Goal: Task Accomplishment & Management: Manage account settings

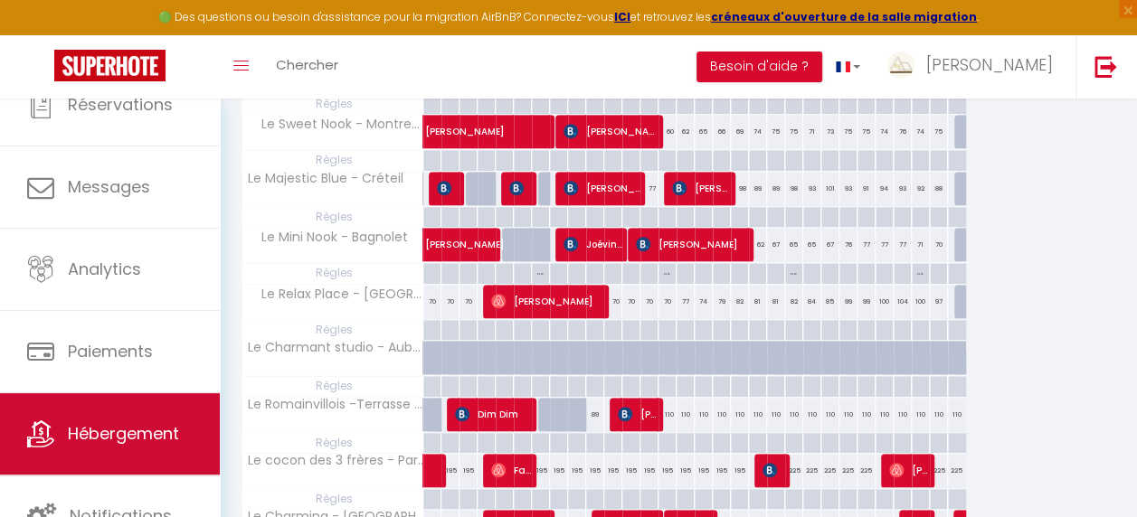
scroll to position [729, 0]
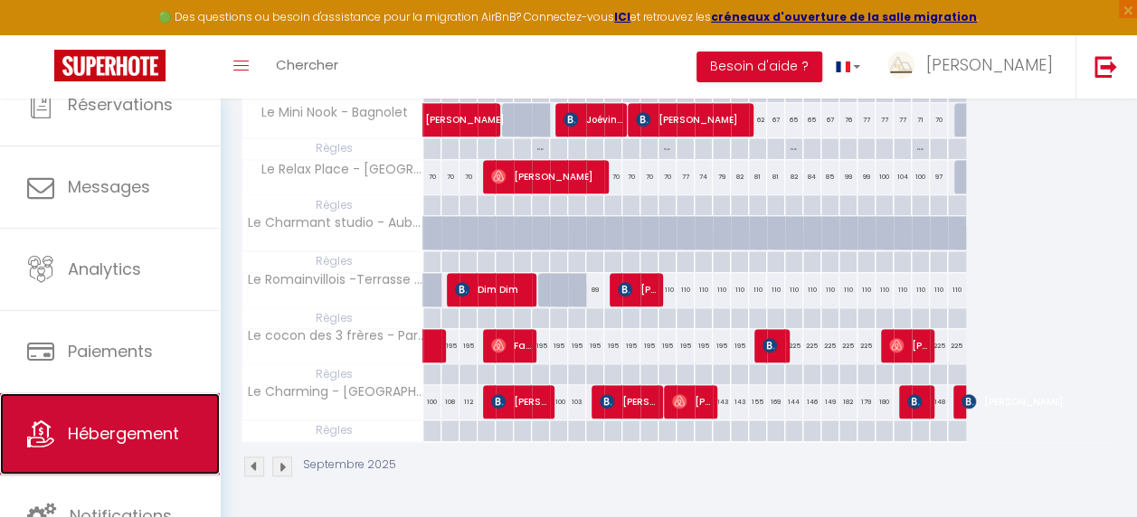
click at [130, 411] on link "Hébergement" at bounding box center [110, 433] width 220 height 81
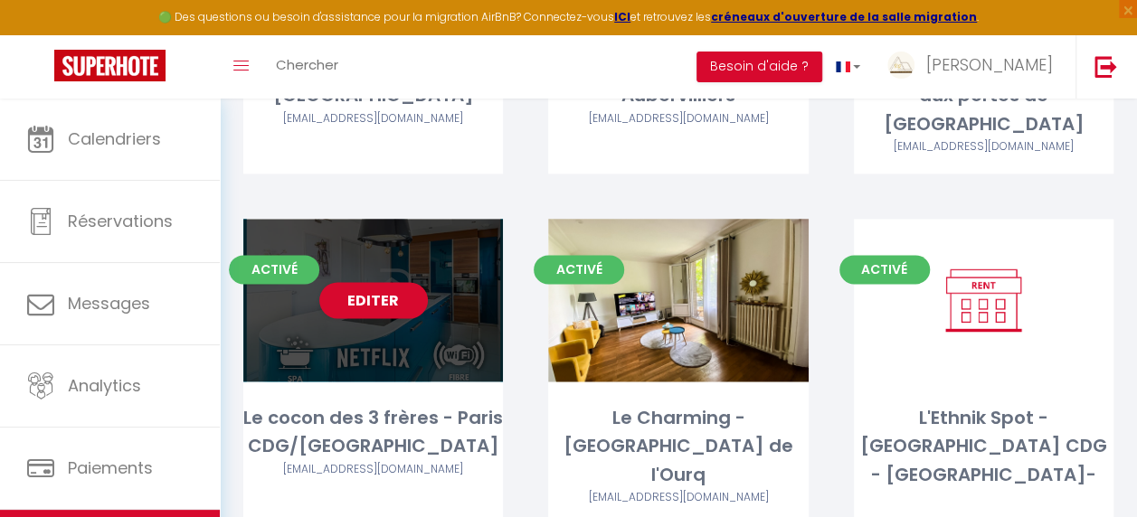
scroll to position [1075, 0]
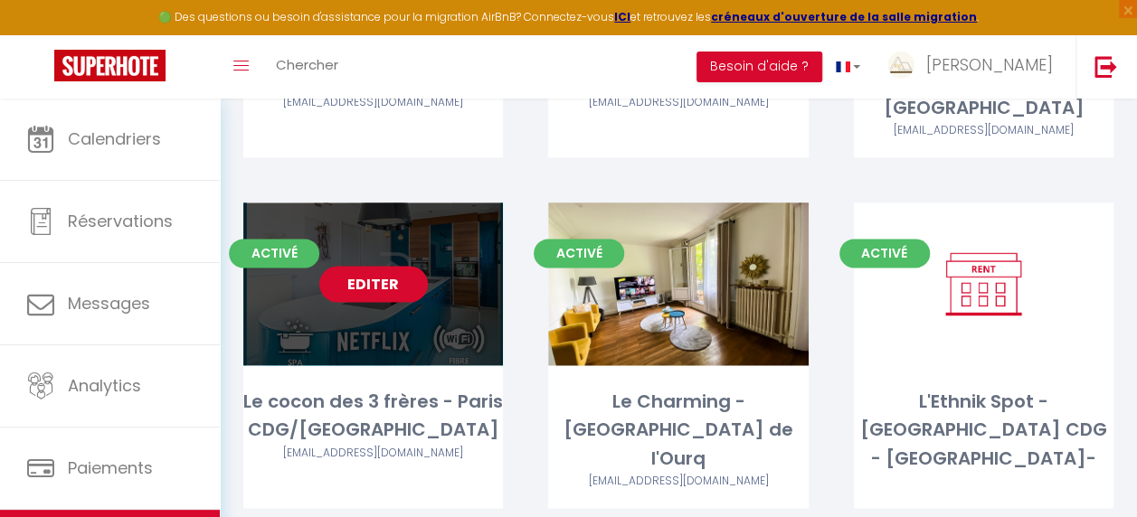
click at [391, 266] on link "Editer" at bounding box center [373, 284] width 109 height 36
select select "3"
select select "2"
select select "1"
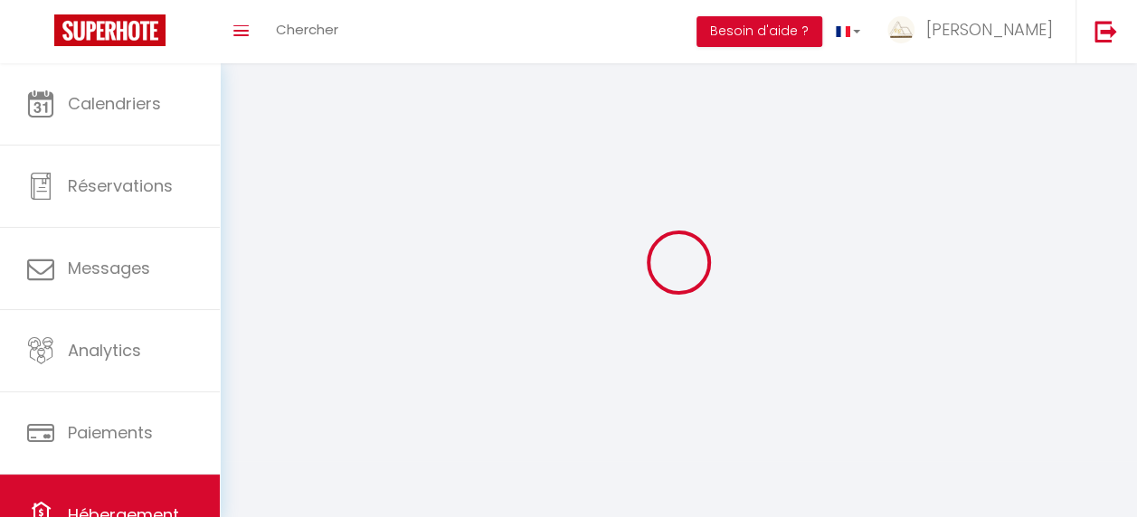
select select
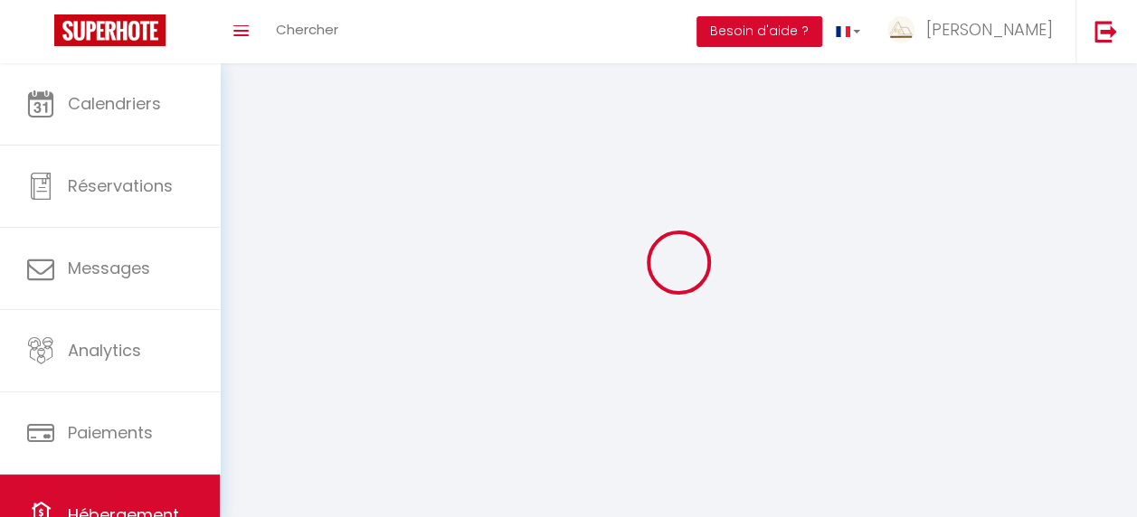
checkbox input "false"
select select
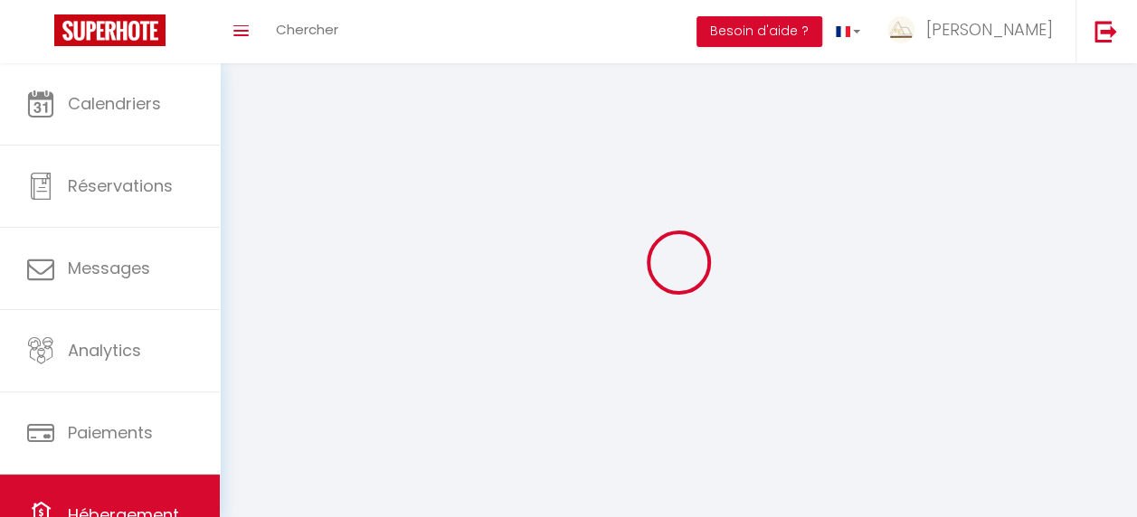
select select
select select "1"
select select
select select "28"
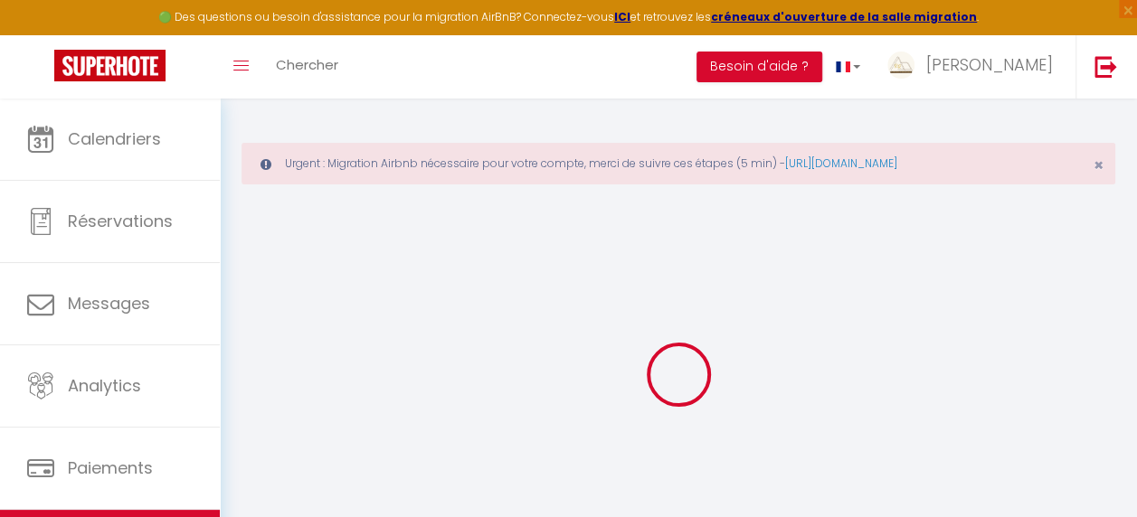
select select
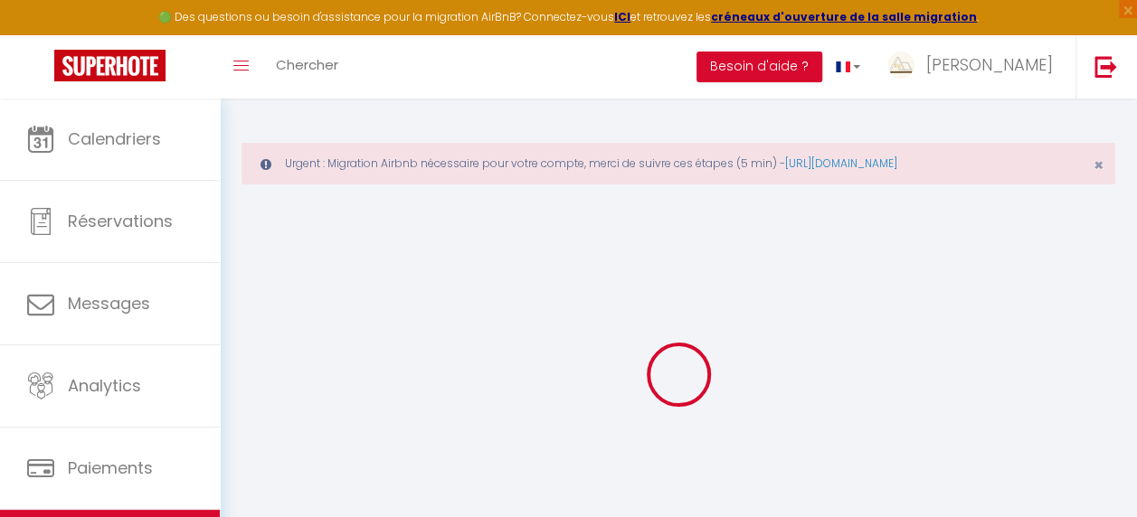
select select
checkbox input "false"
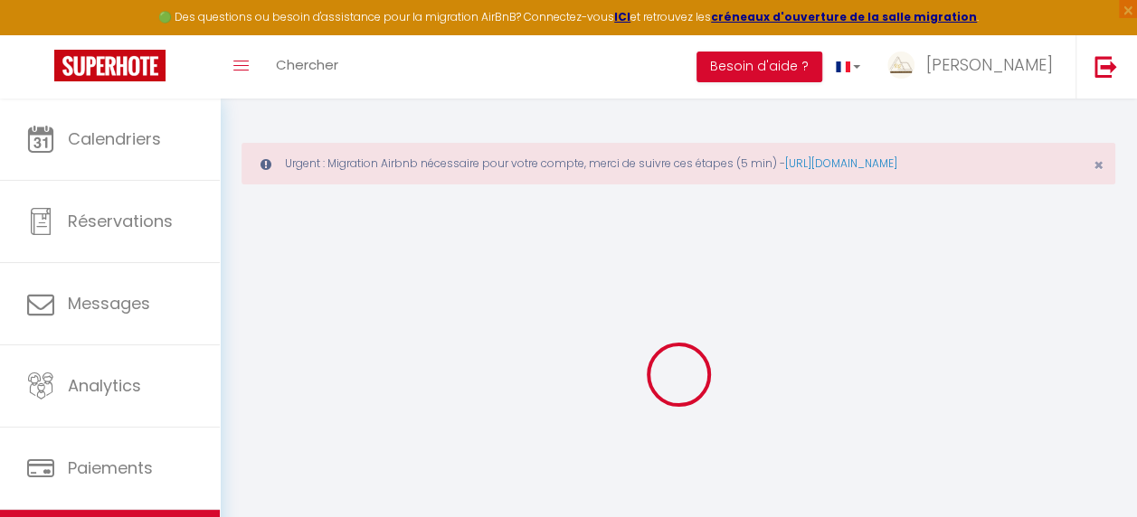
select select
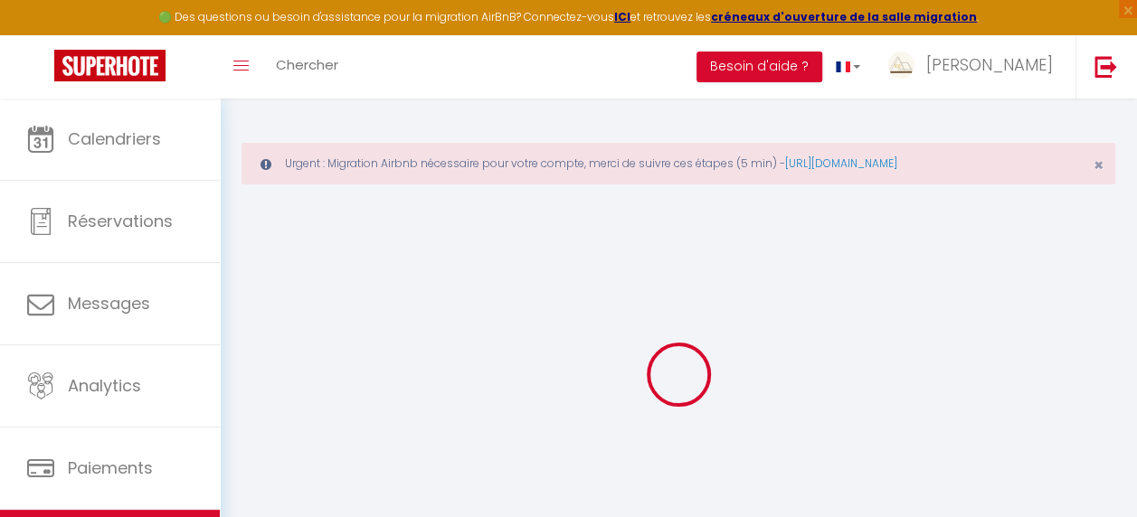
select select
checkbox input "false"
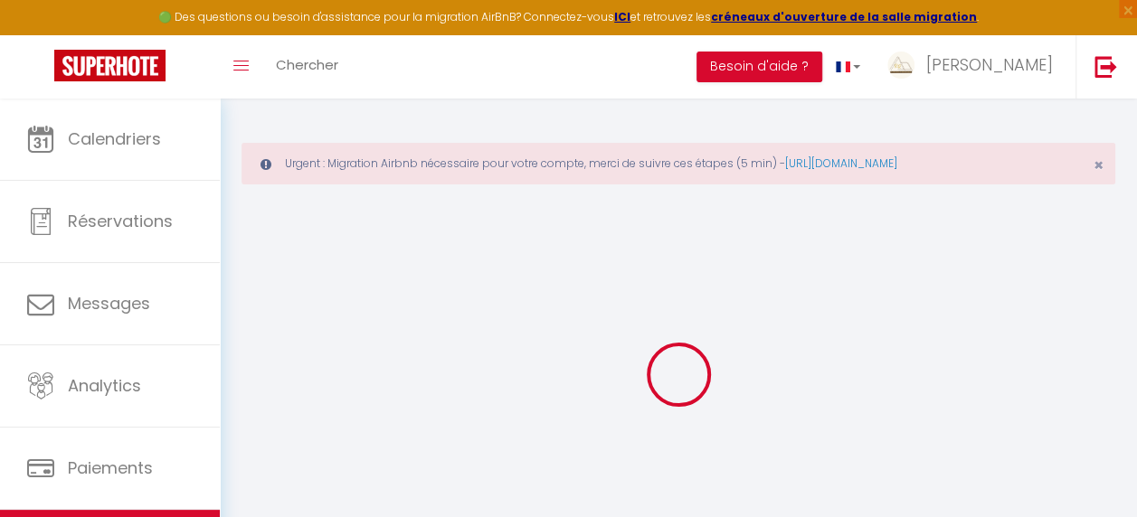
checkbox input "false"
select select
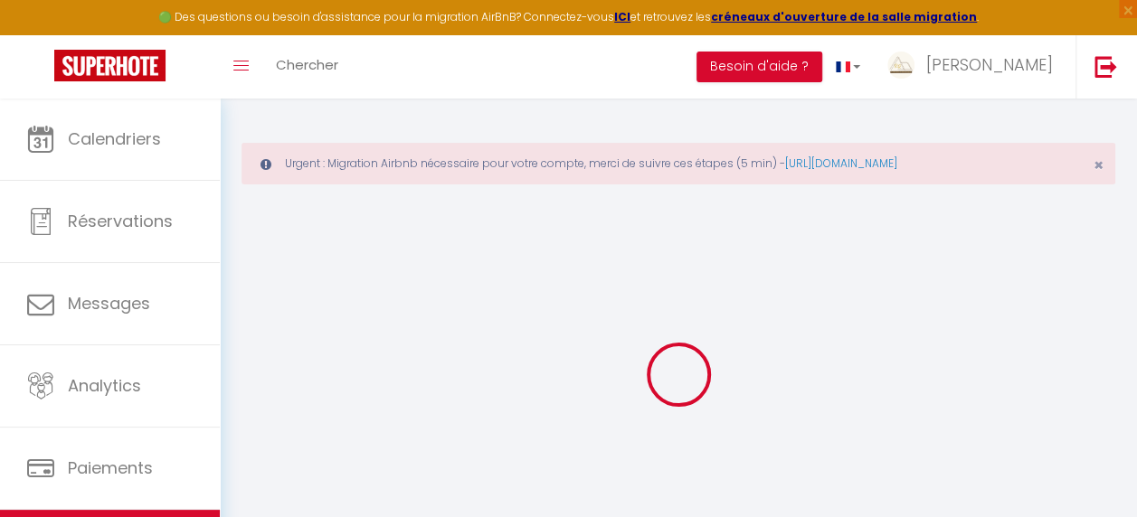
select select
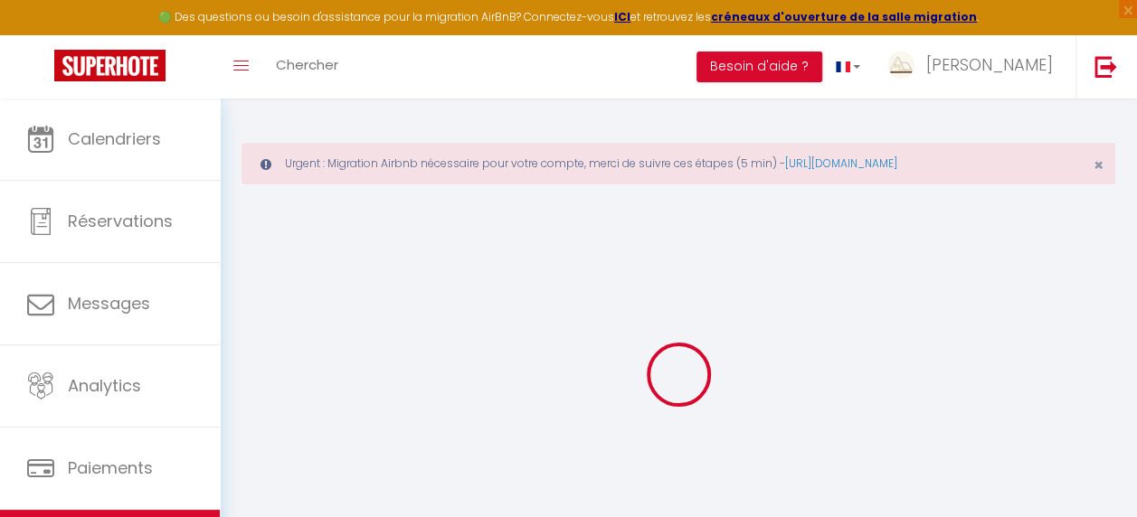
checkbox input "false"
select select
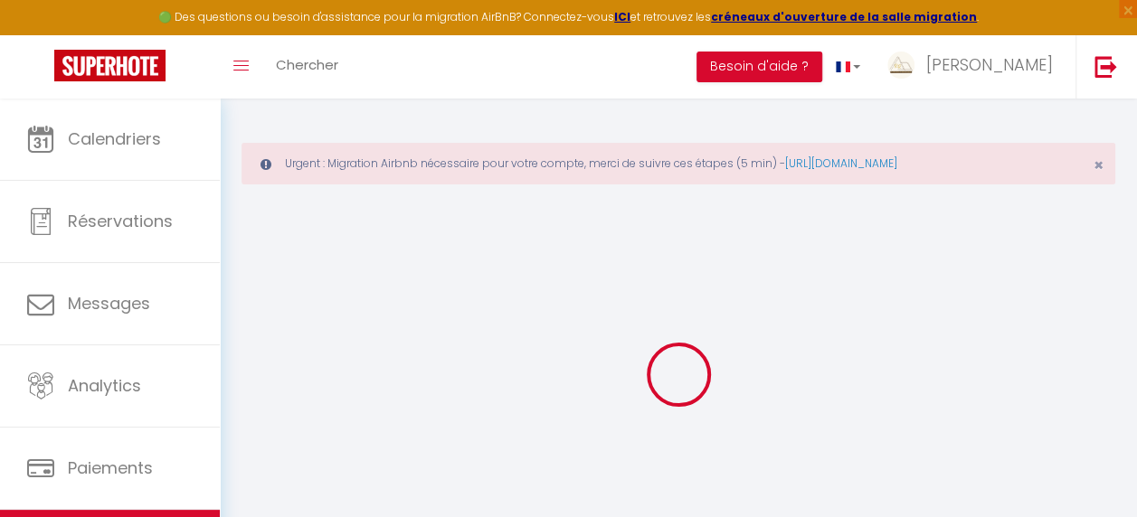
select select
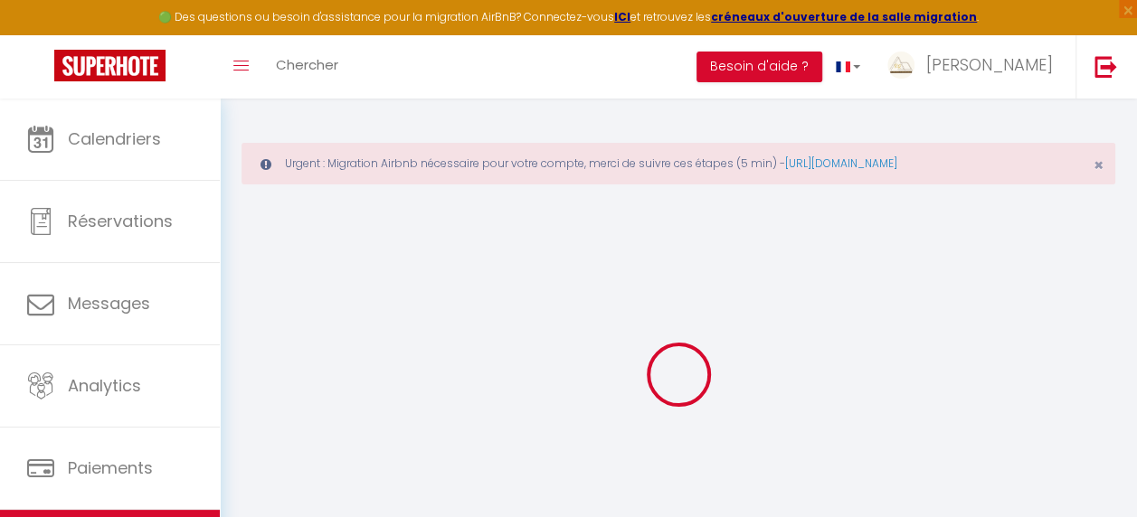
select select
checkbox input "false"
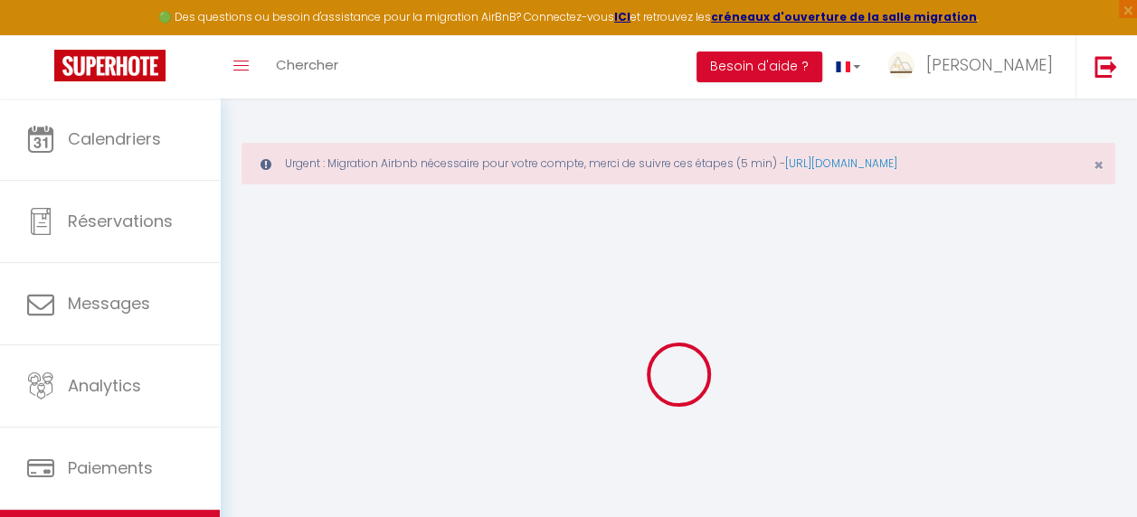
checkbox input "false"
select select
type input "Le cocon des 3 frères - Paris CDG/[GEOGRAPHIC_DATA]"
type input "Antsatiana"
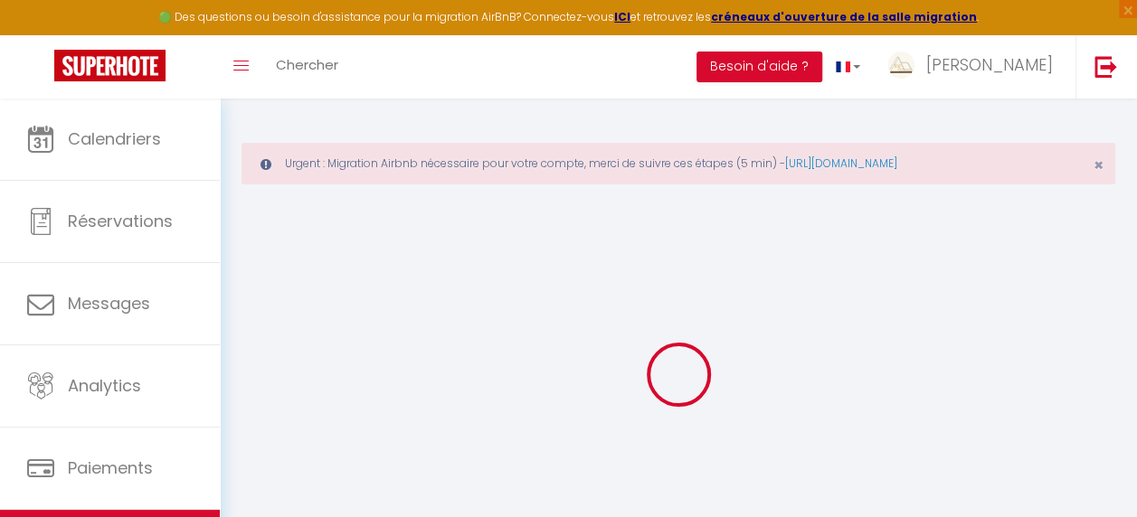
type input "RASAMOELY"
type input "[STREET_ADDRESS]"
type input "95390"
type input "Saint-Prix"
select select "houses"
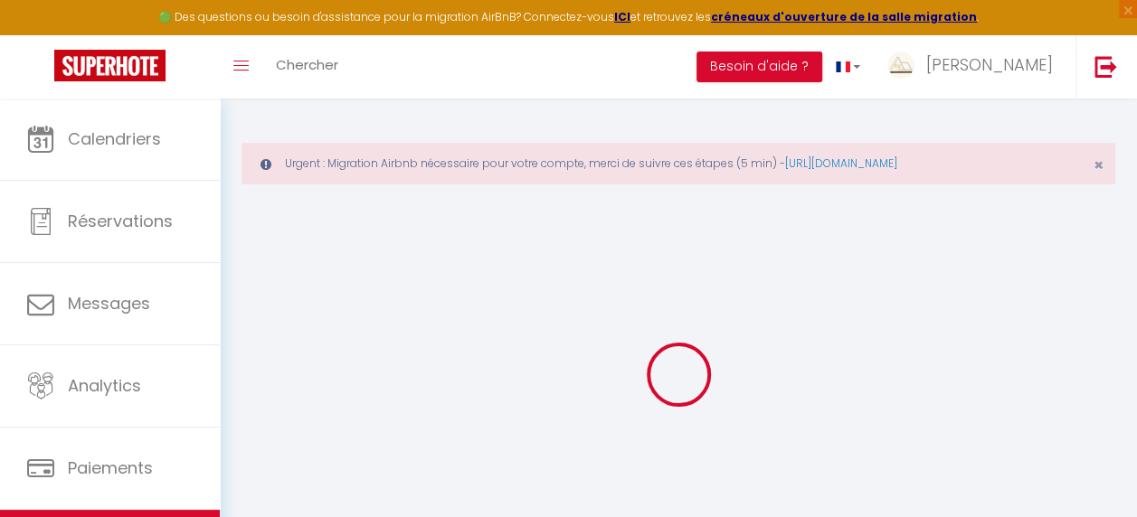
select select "10"
select select "5"
select select "3"
type input "229"
type input "120"
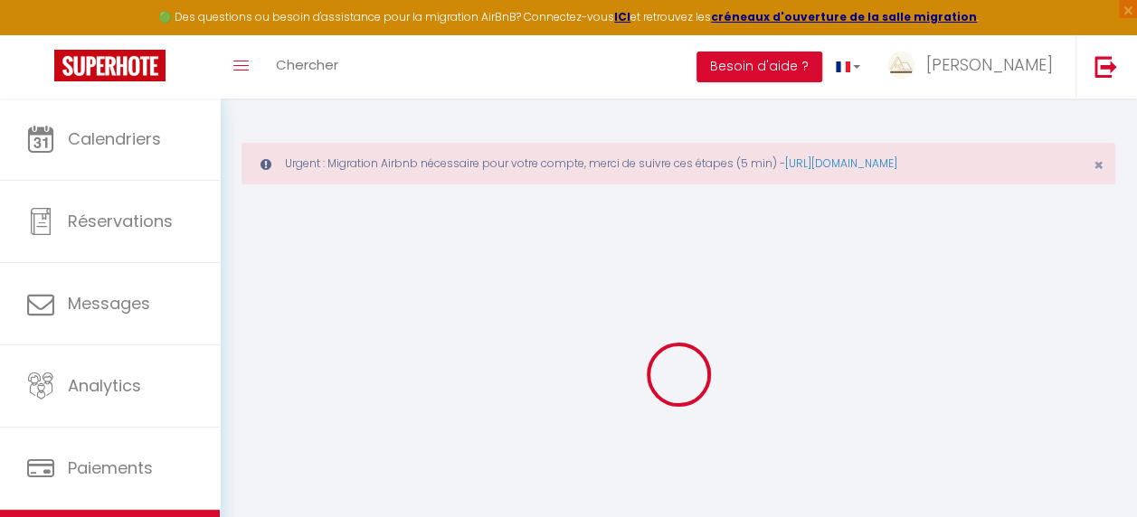
type input "800"
select select
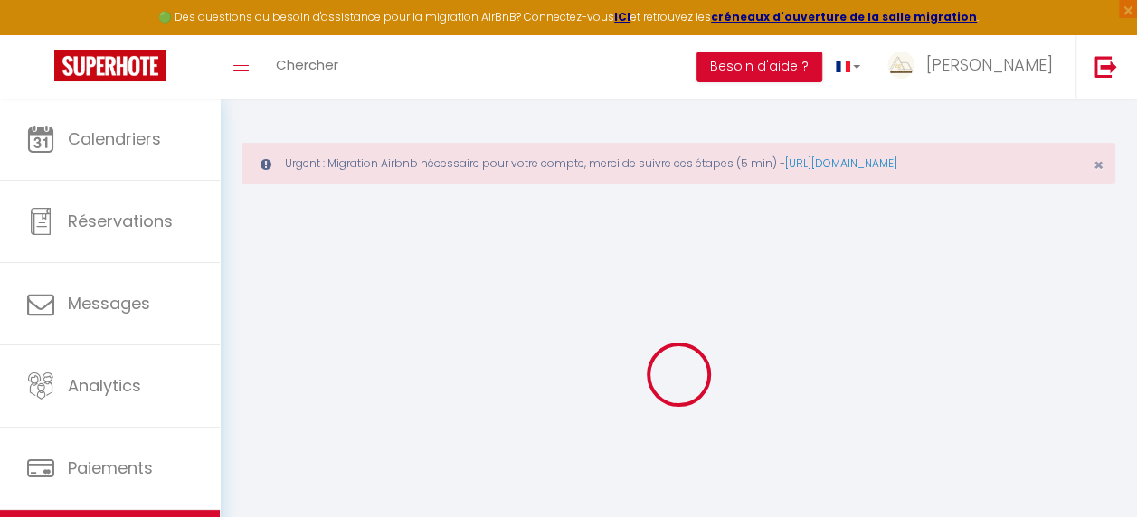
select select
type input "[STREET_ADDRESS]"
type input "95190"
type input "Goussainville"
type input "[EMAIL_ADDRESS][DOMAIN_NAME]"
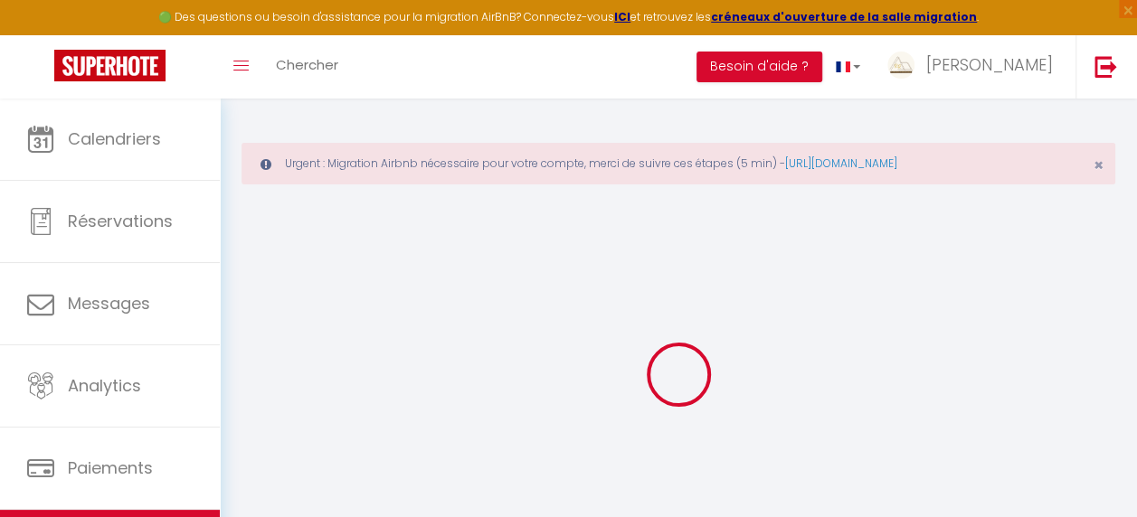
select select "11022"
checkbox input "false"
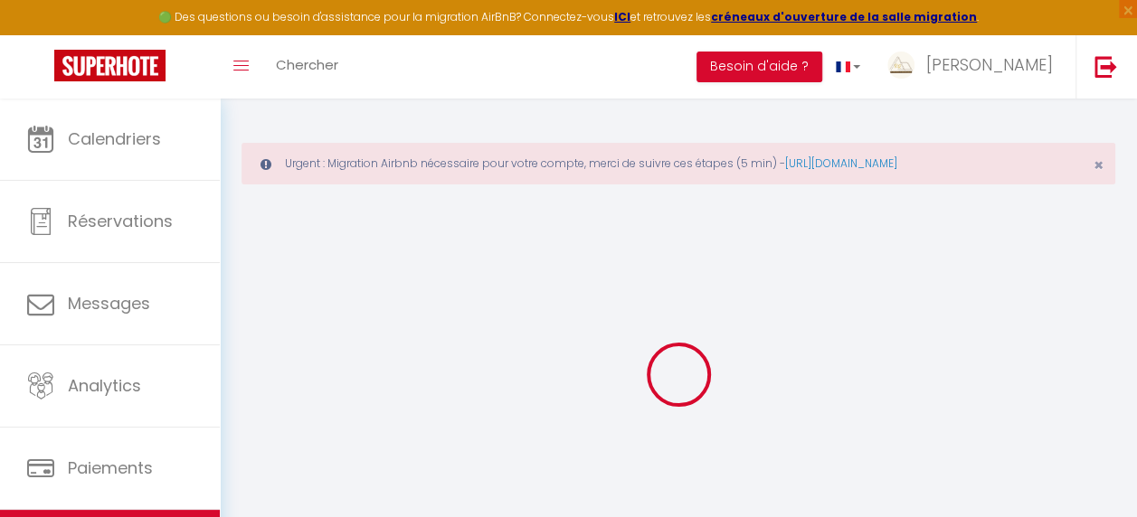
type input "0"
select select
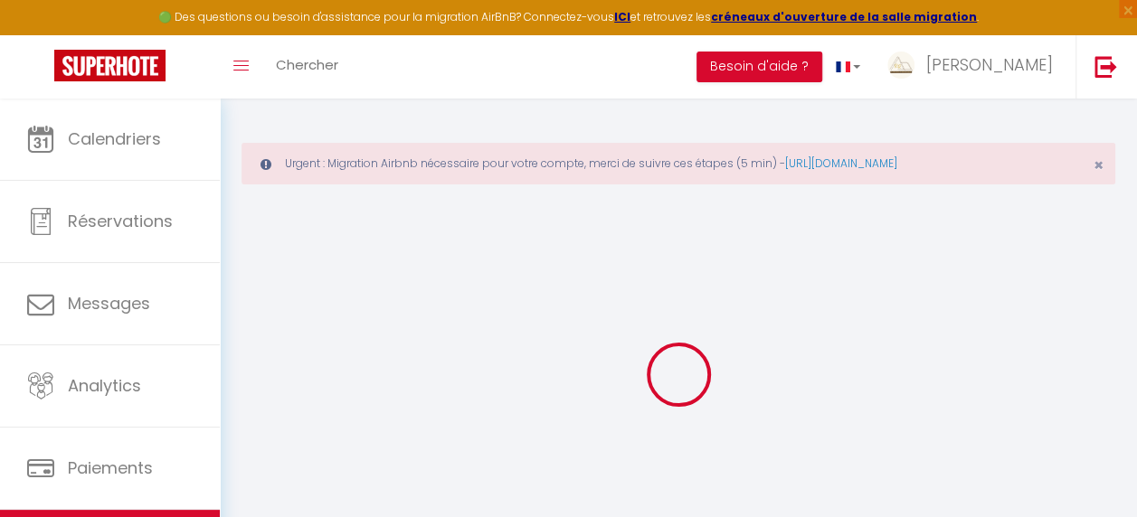
select select
checkbox input "false"
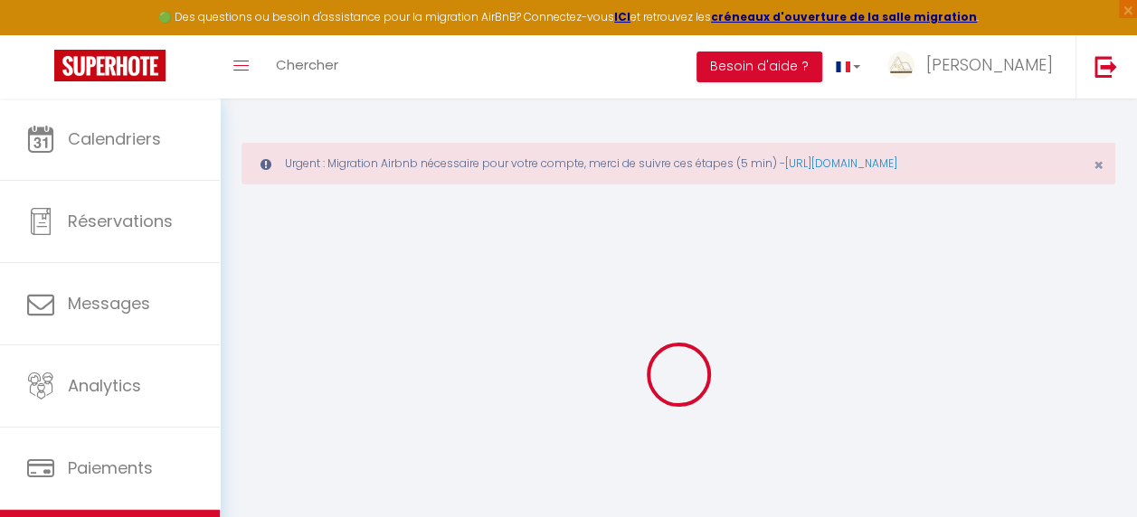
checkbox input "false"
select select
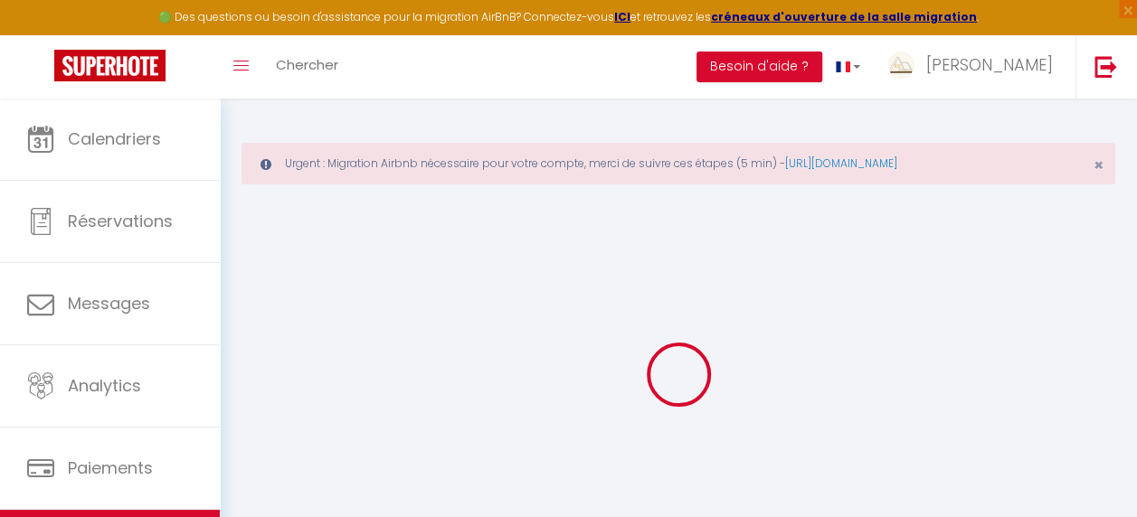
select select
checkbox input "false"
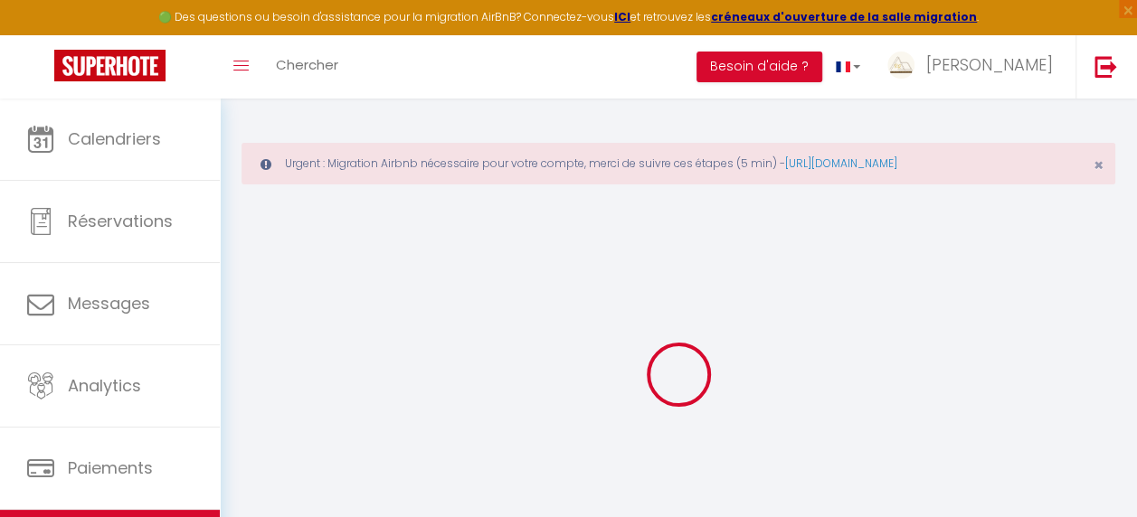
checkbox input "false"
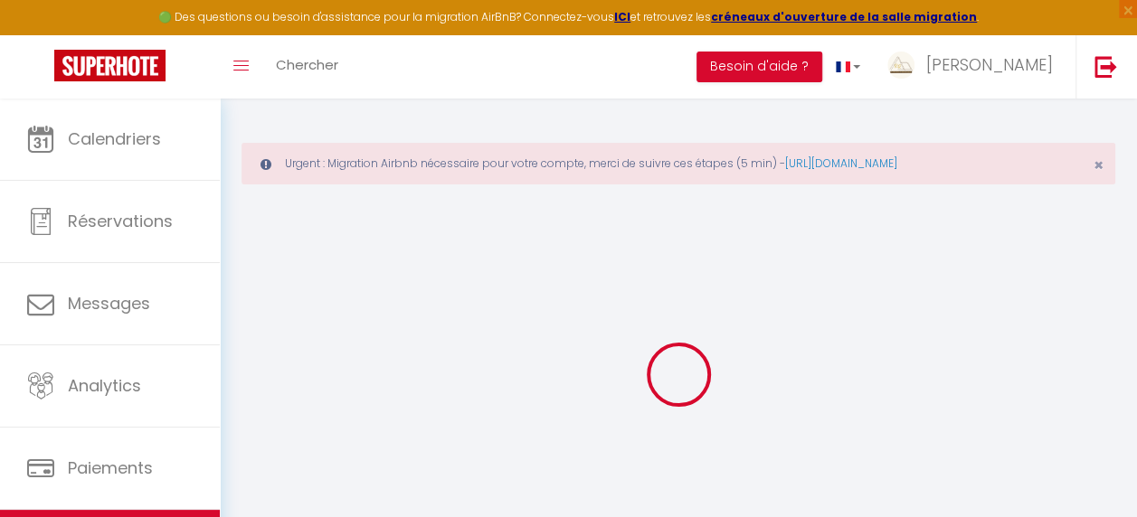
checkbox input "false"
select select "+ 30 %"
select select
checkbox input "false"
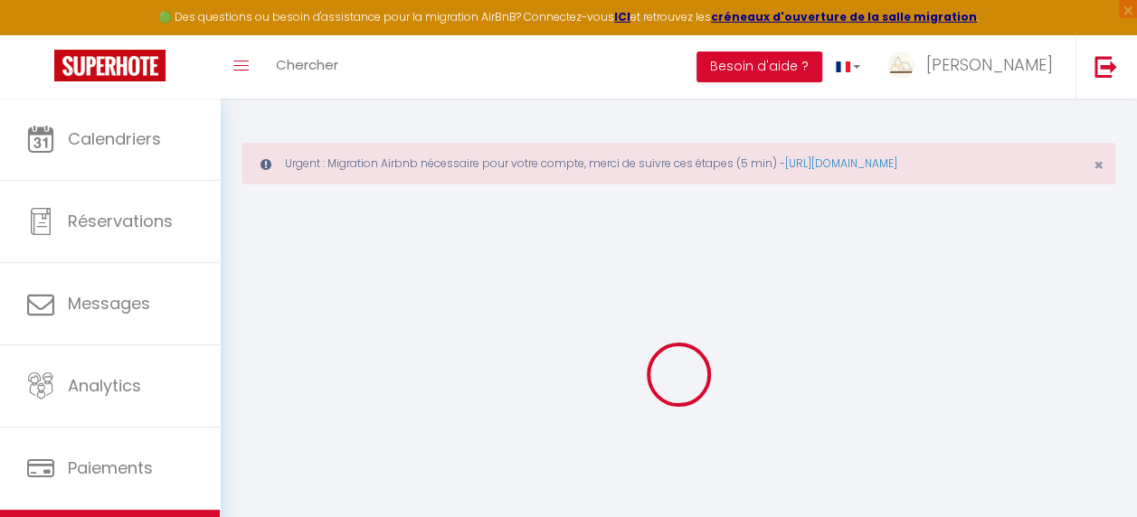
checkbox input "false"
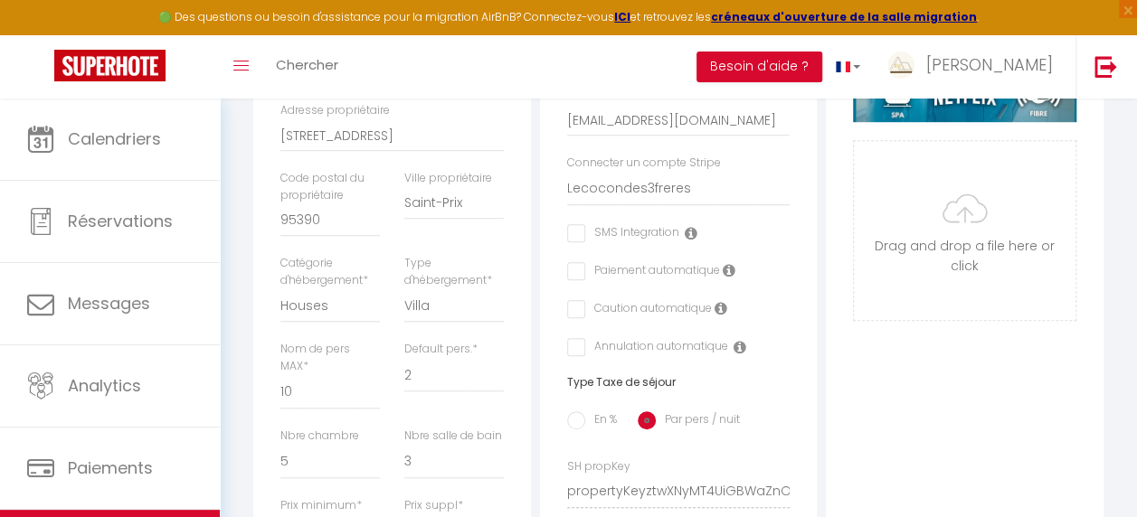
scroll to position [543, 0]
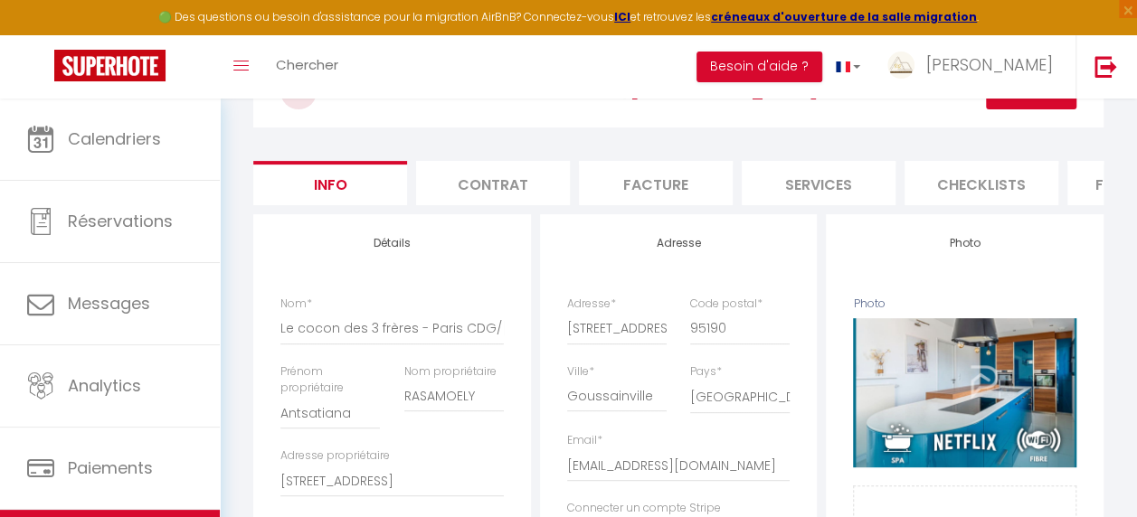
select select
checkbox input "false"
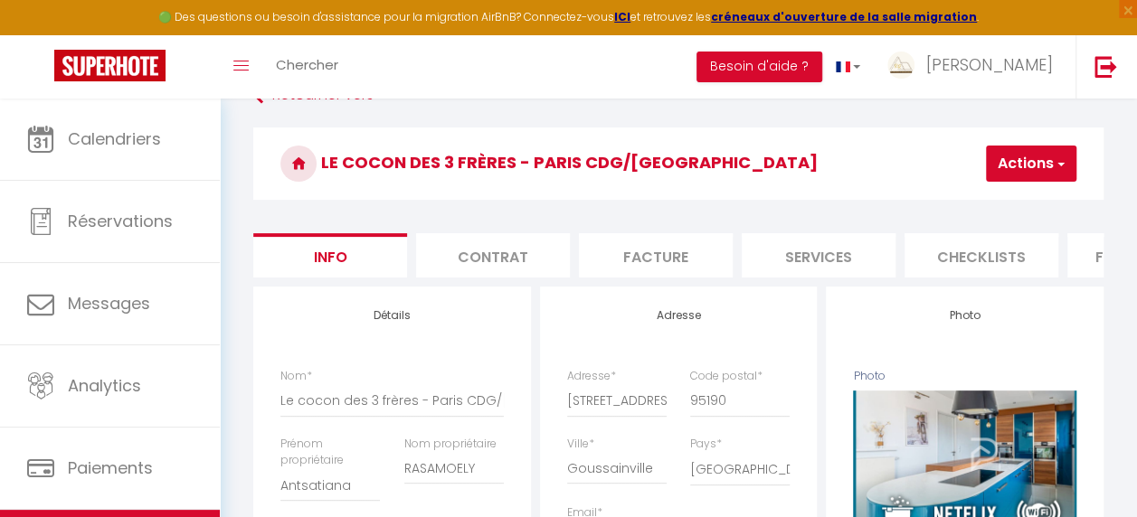
scroll to position [90, 0]
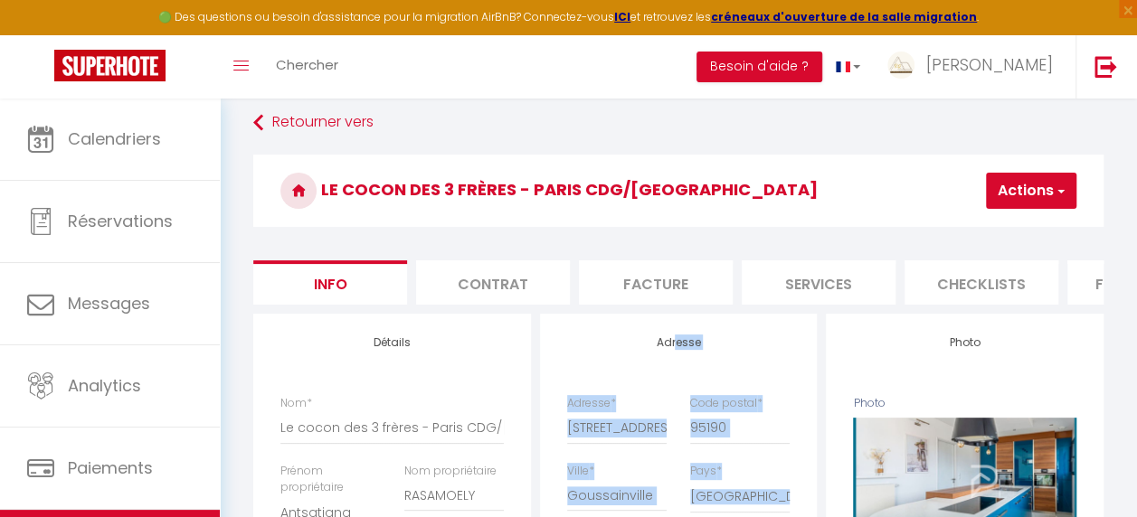
drag, startPoint x: 677, startPoint y: 319, endPoint x: 902, endPoint y: 321, distance: 224.3
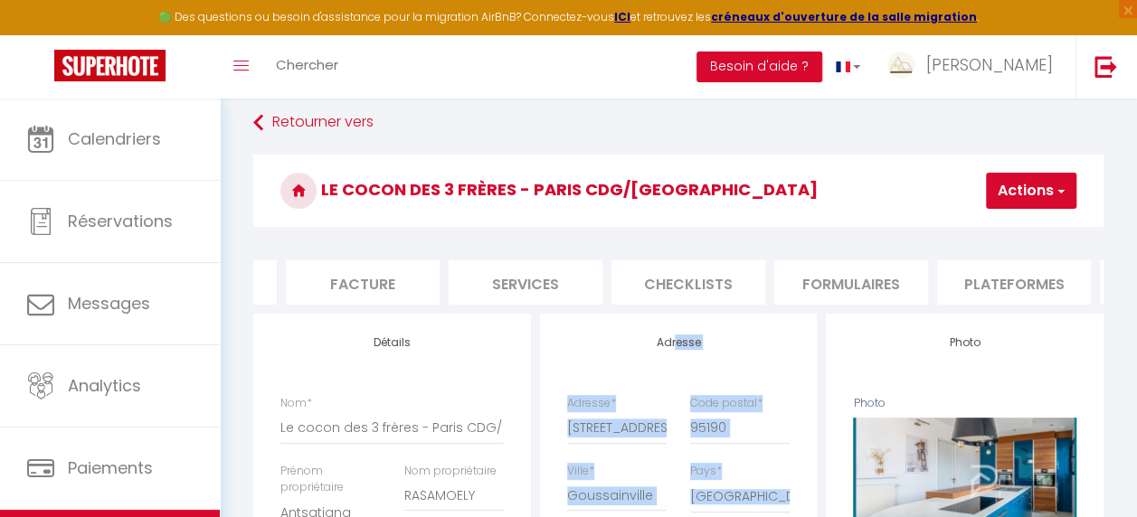
scroll to position [0, 653]
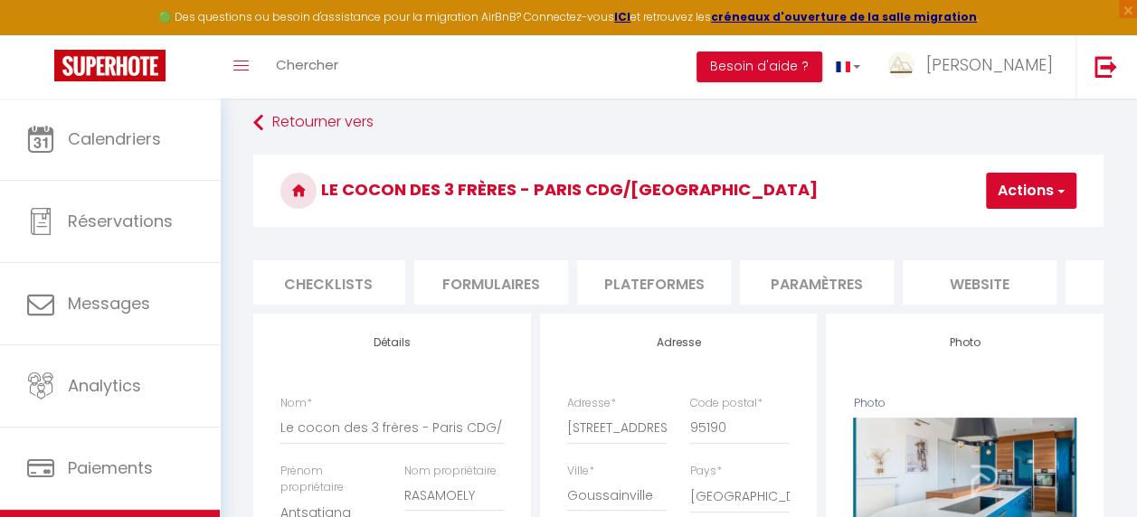
click at [677, 287] on li "Plateformes" at bounding box center [654, 283] width 154 height 44
select select
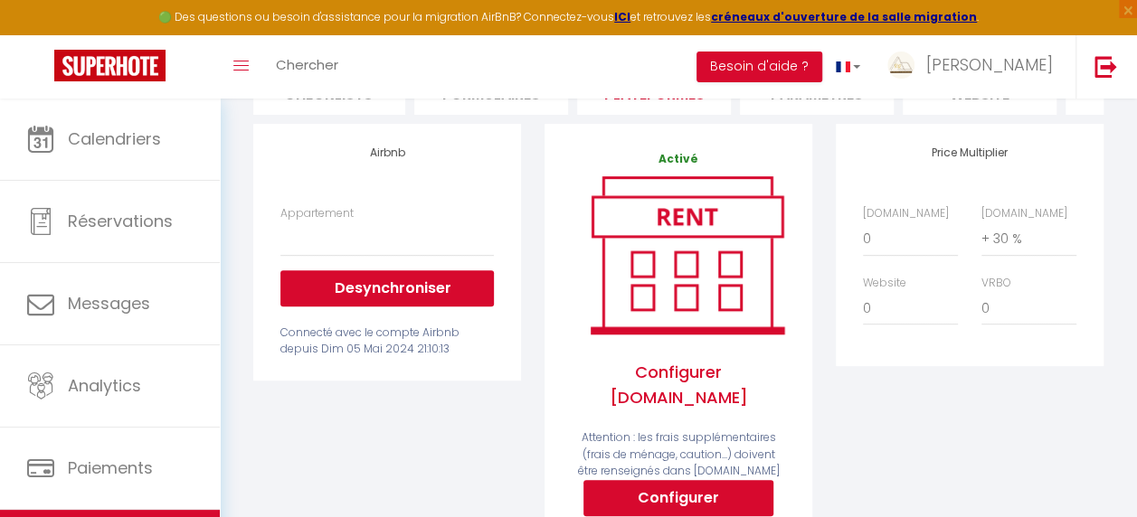
scroll to position [362, 0]
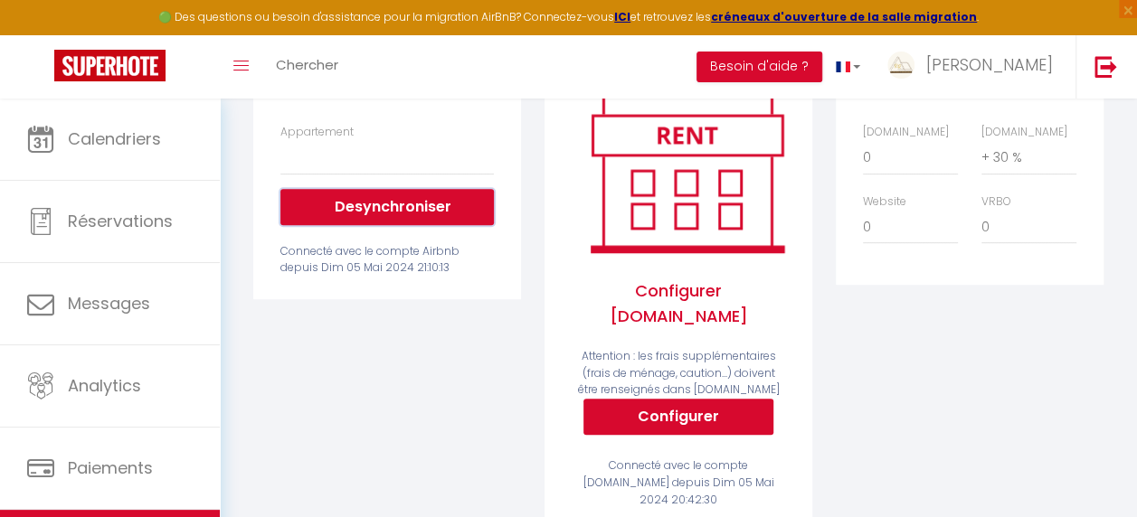
click at [376, 206] on button "Desynchroniser" at bounding box center [386, 207] width 213 height 36
click at [384, 225] on button "Desynchroniser" at bounding box center [386, 207] width 213 height 36
click at [391, 175] on select "Le Colorful Bohème - proche Paris et RER E - rrlivingservices@gmail.com Le Rela…" at bounding box center [386, 157] width 213 height 34
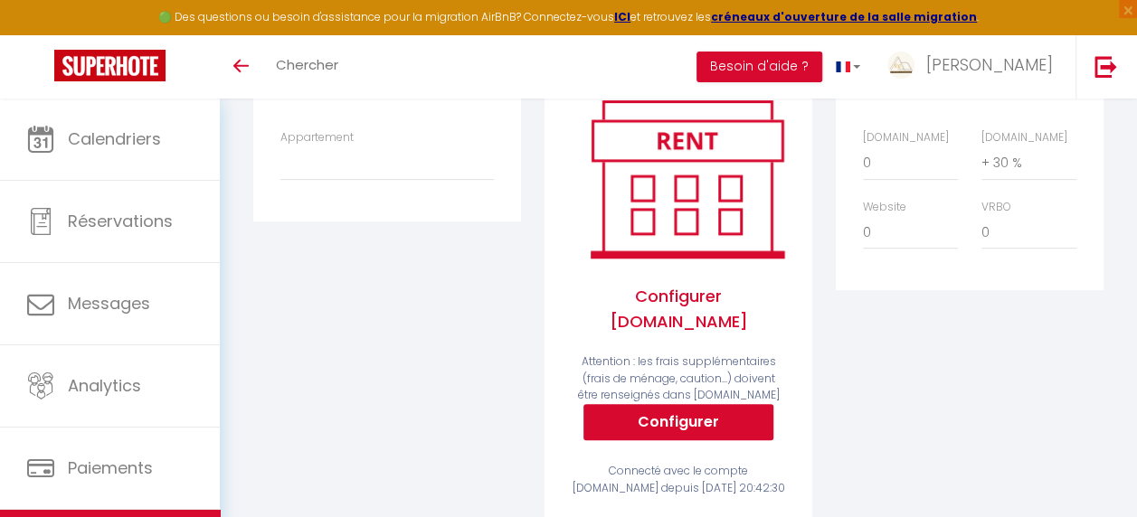
scroll to position [8, 0]
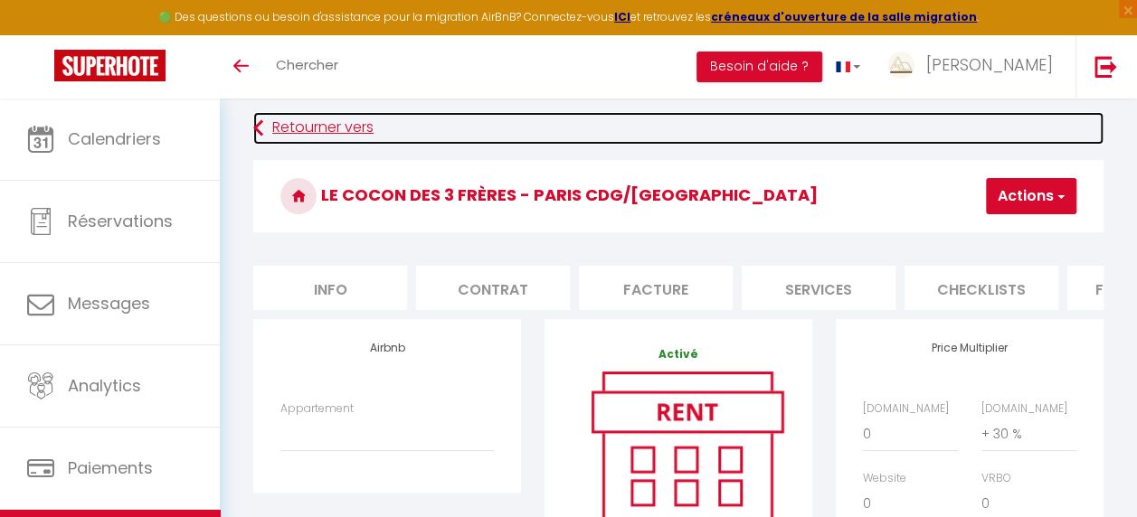
click at [272, 140] on link "Retourner vers" at bounding box center [678, 128] width 850 height 33
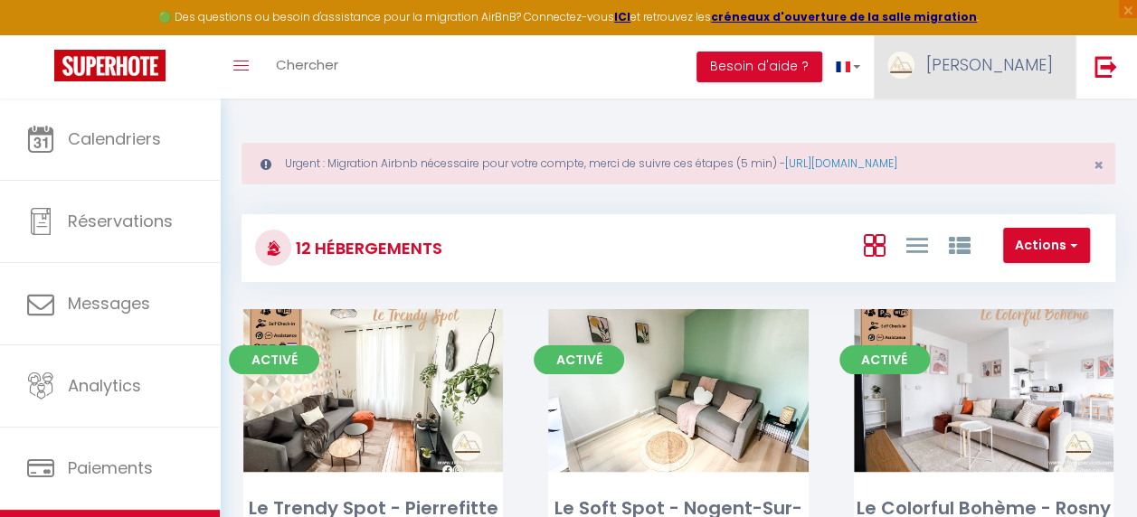
click at [1039, 57] on span "[PERSON_NAME]" at bounding box center [989, 64] width 127 height 23
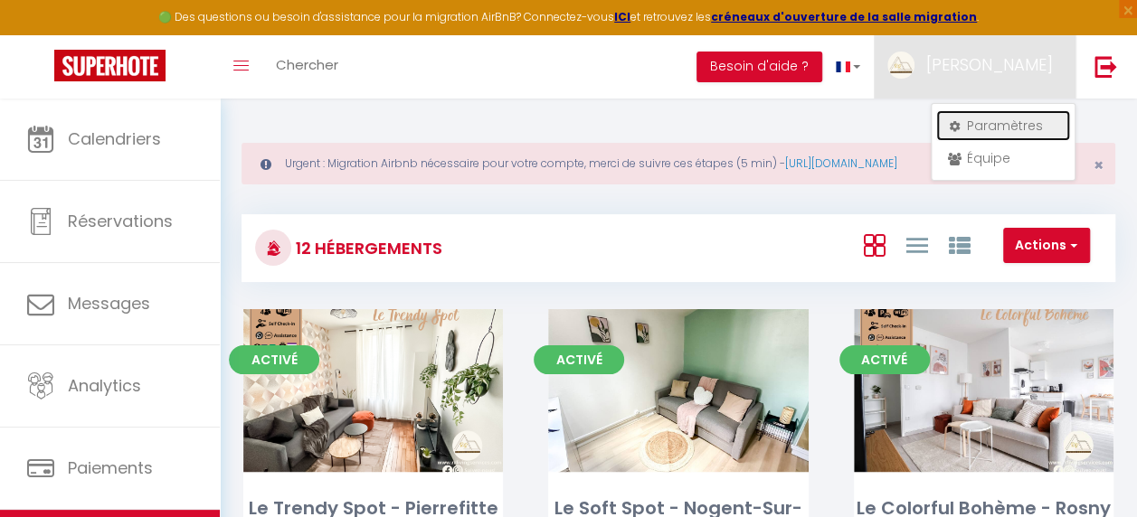
click at [987, 116] on link "Paramètres" at bounding box center [1003, 125] width 134 height 31
select select "fr"
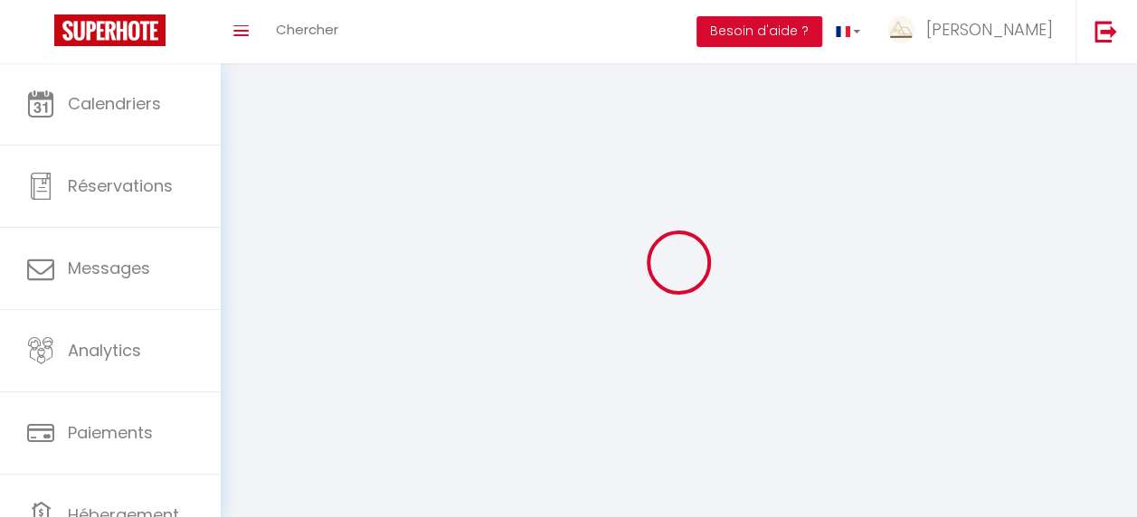
type input "[PERSON_NAME]"
type input "ngantsi"
type input "0749206449"
type input "[STREET_ADDRESS]"
type input "95190"
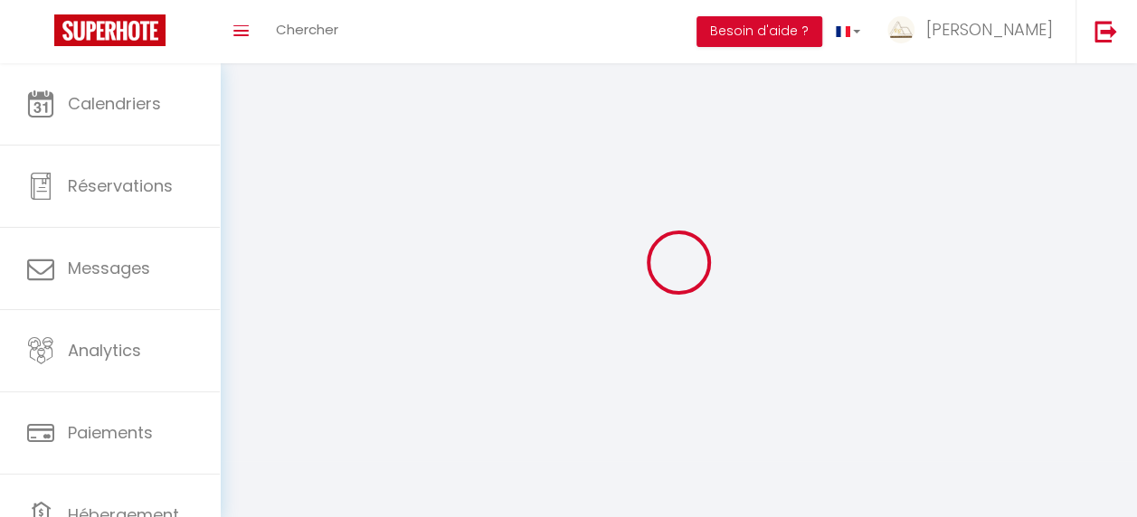
type input "Goussainville"
type input "LAhaTJFGUNQvlxx6F0Hb1AL2O"
type input "vhw6i0a2wMrHykEuXyYR9jm6E"
type input "[URL][DOMAIN_NAME]"
type input "LAhaTJFGUNQvlxx6F0Hb1AL2O"
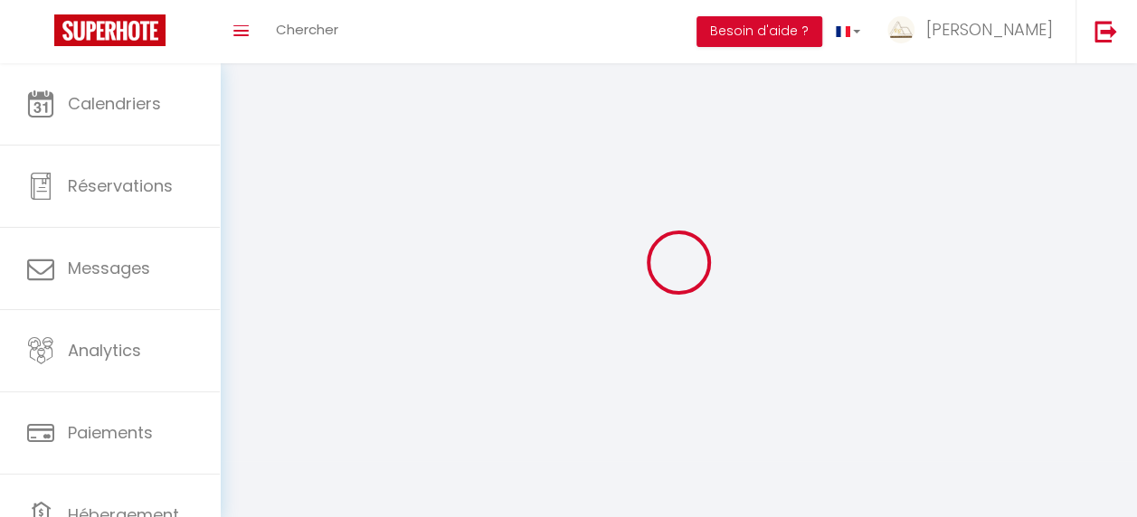
type input "vhw6i0a2wMrHykEuXyYR9jm6E"
type input "[URL][DOMAIN_NAME]"
select select "28"
select select "fr"
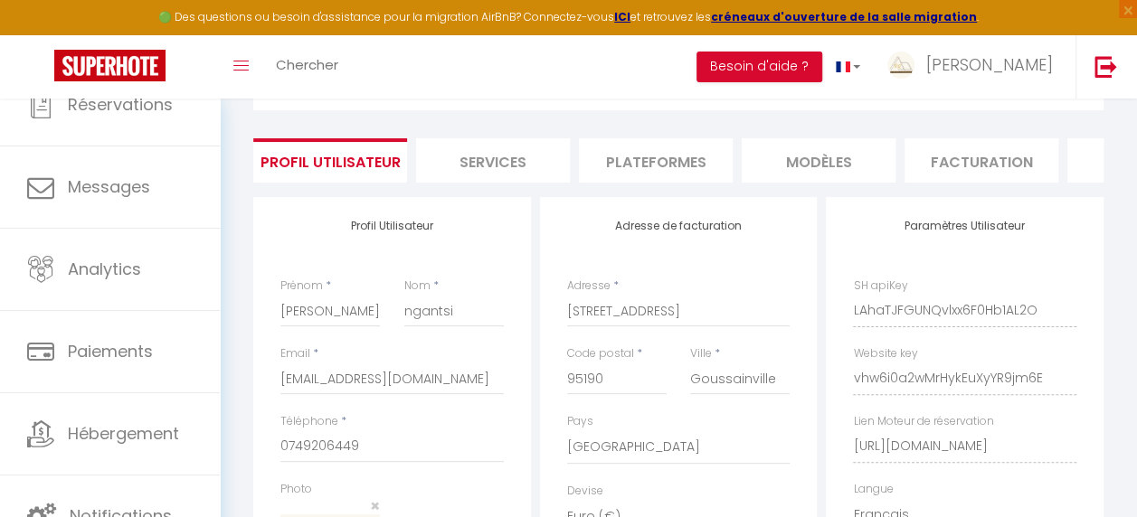
scroll to position [90, 0]
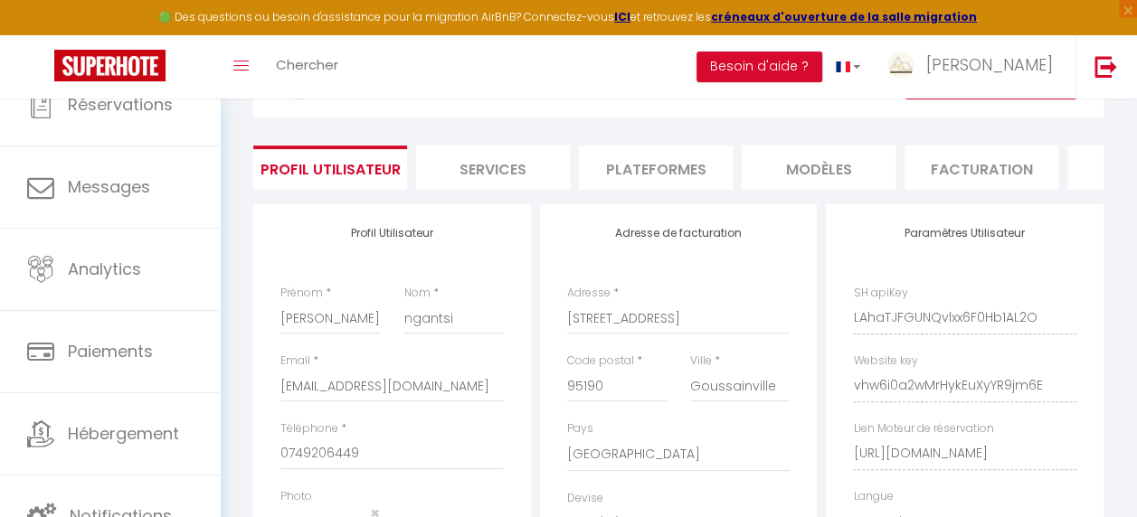
click at [495, 173] on li "Services" at bounding box center [493, 168] width 154 height 44
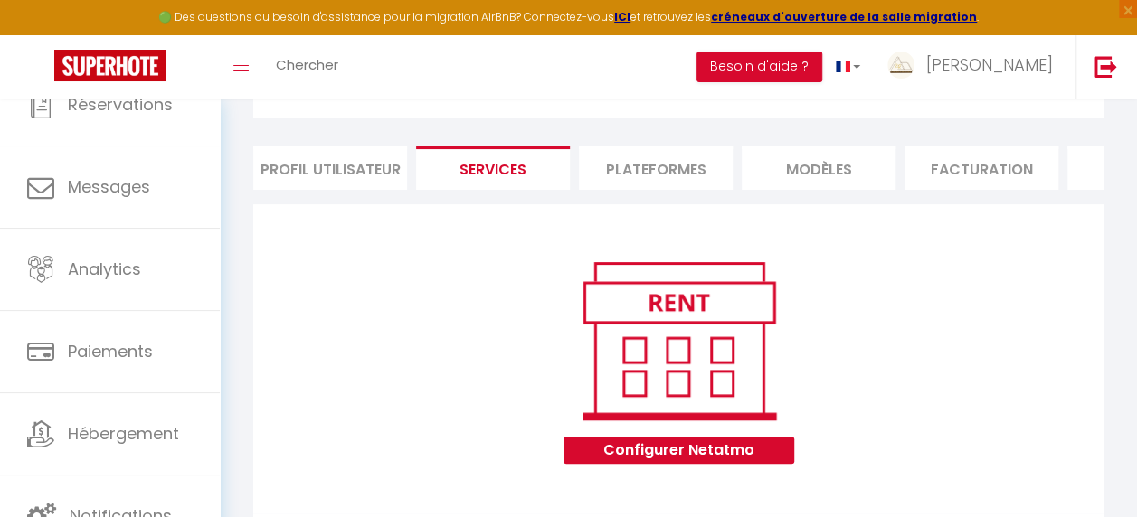
click at [647, 166] on li "Plateformes" at bounding box center [656, 168] width 154 height 44
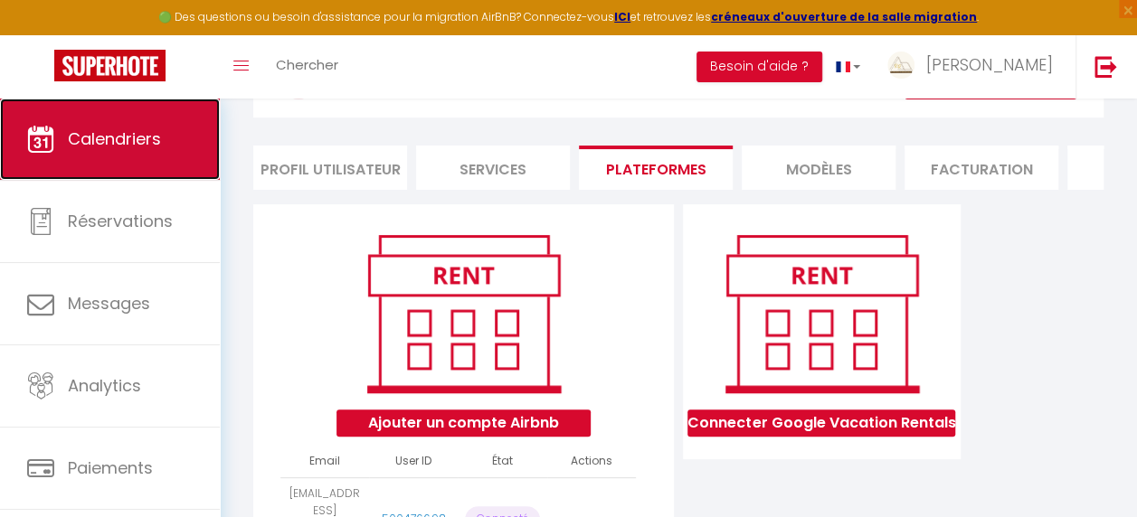
click at [148, 167] on link "Calendriers" at bounding box center [110, 139] width 220 height 81
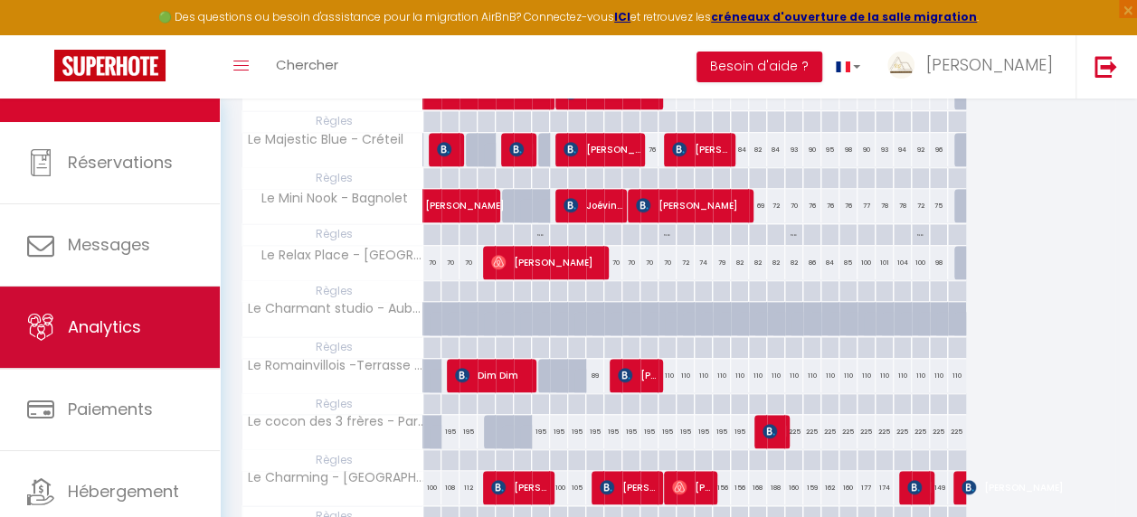
scroll to position [116, 0]
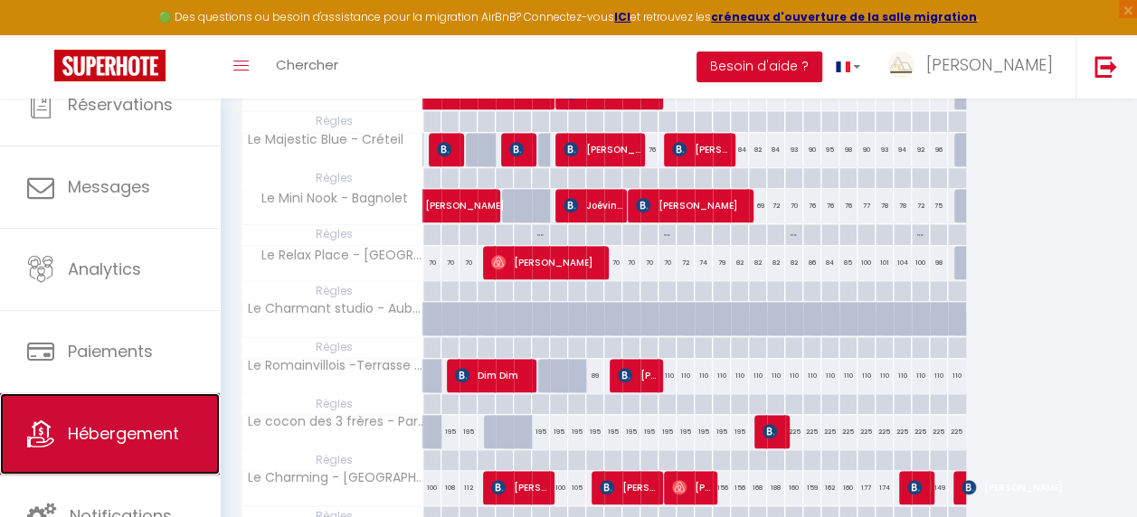
click at [159, 412] on link "Hébergement" at bounding box center [110, 433] width 220 height 81
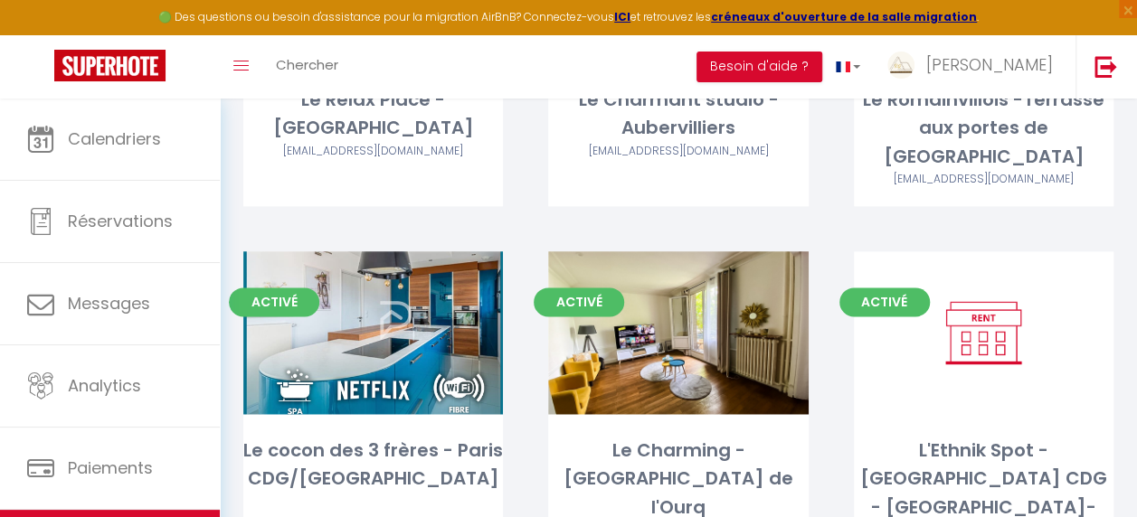
scroll to position [984, 0]
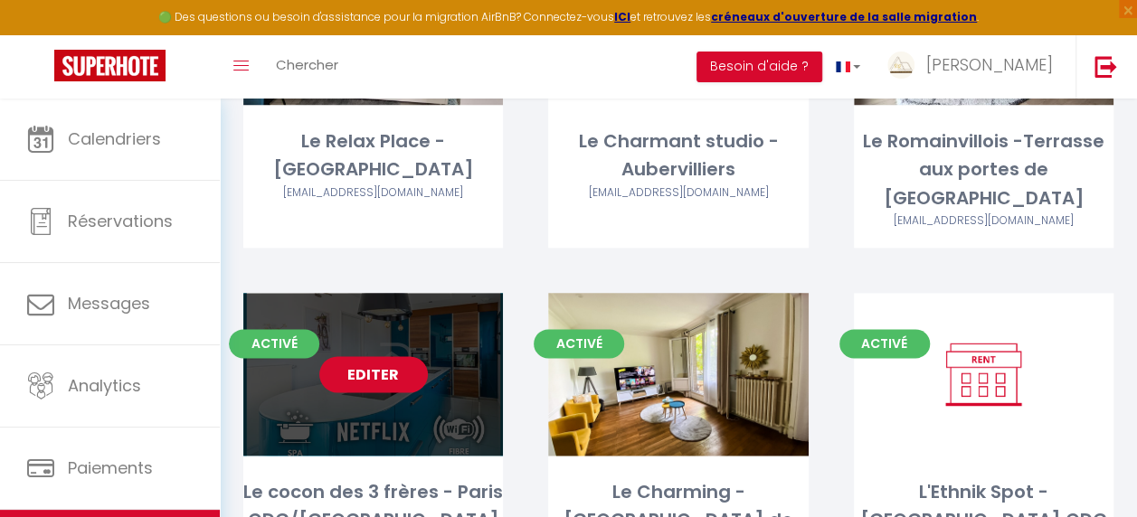
click at [402, 356] on link "Editer" at bounding box center [373, 374] width 109 height 36
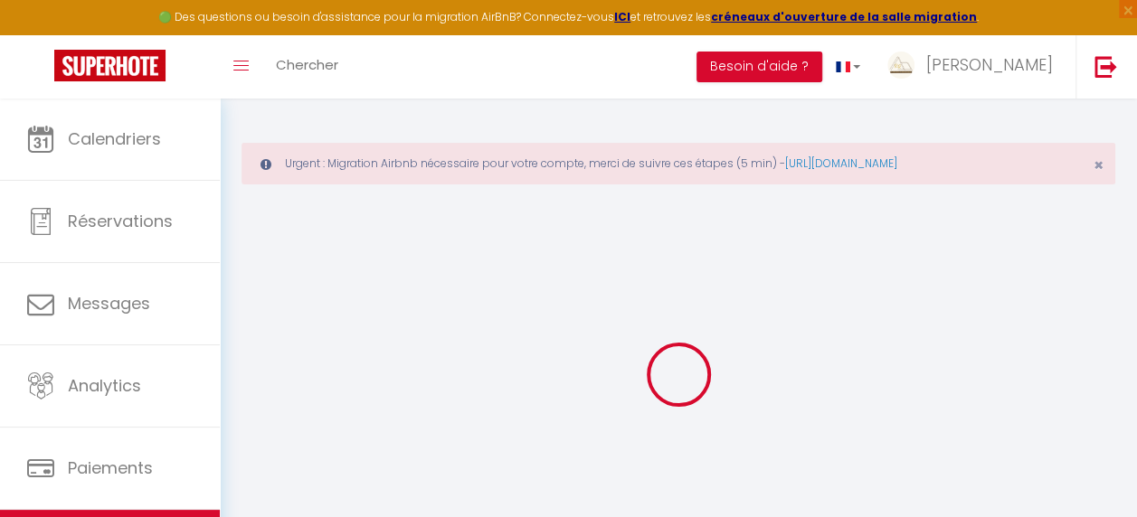
type input "Le cocon des 3 frères - Paris CDG/[GEOGRAPHIC_DATA]"
type input "Antsatiana"
type input "RASAMOELY"
type input "[STREET_ADDRESS]"
type input "95390"
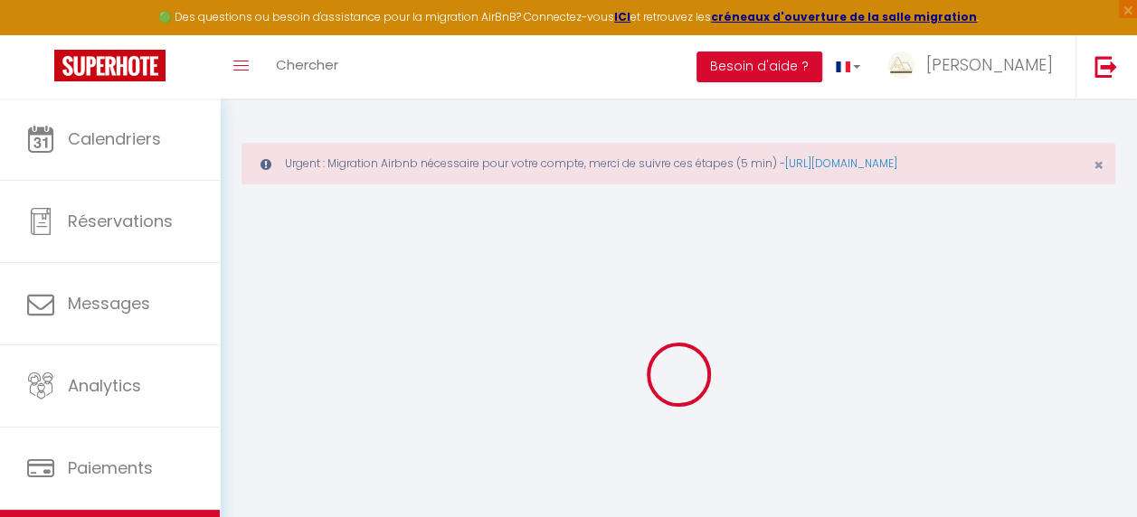
type input "Saint-Prix"
select select "houses"
select select "10"
select select "5"
select select "3"
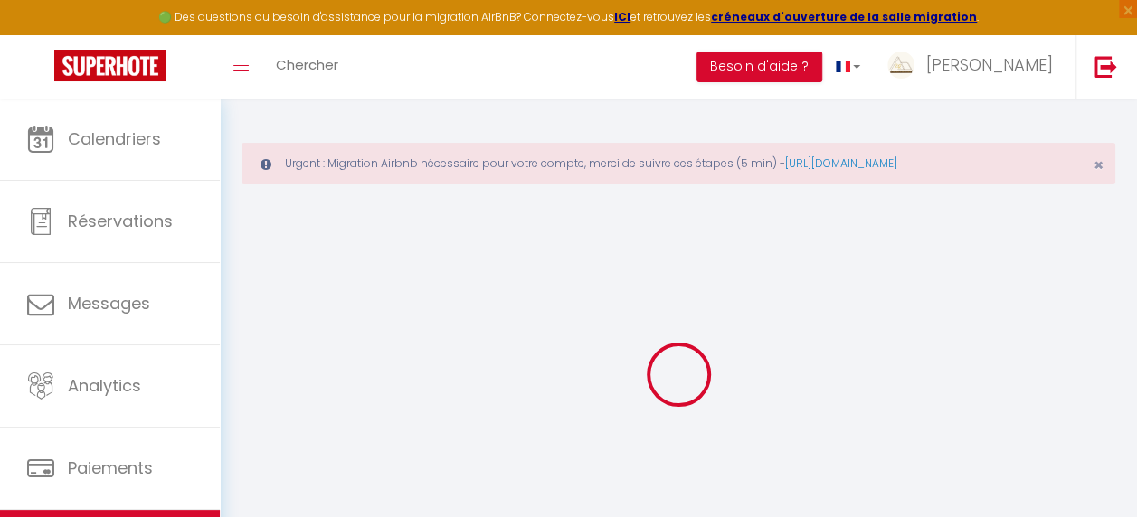
type input "229"
type input "120"
type input "800"
select select
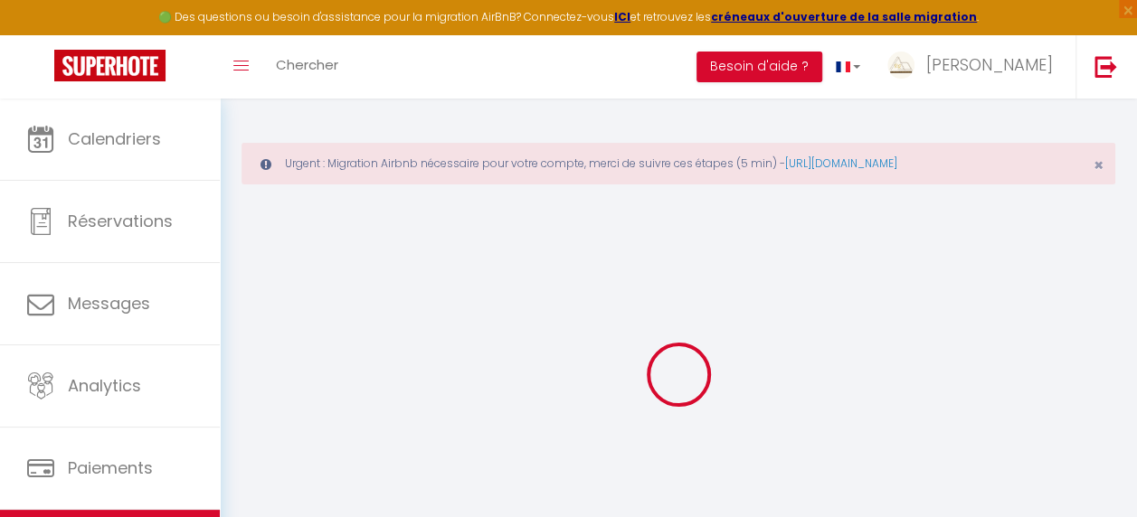
select select
type input "[STREET_ADDRESS]"
type input "95190"
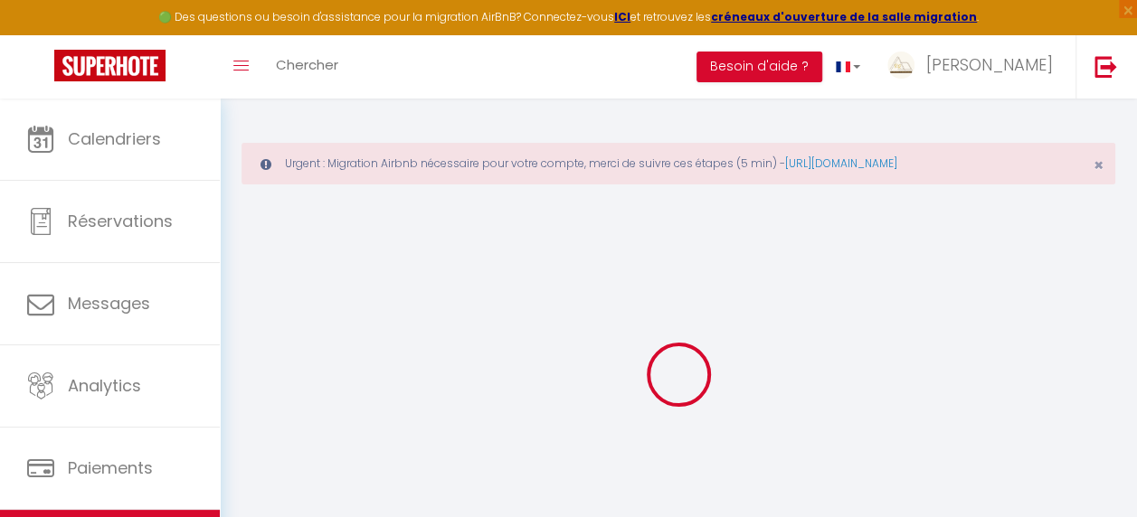
type input "Goussainville"
type input "[EMAIL_ADDRESS][DOMAIN_NAME]"
select select "11022"
checkbox input "false"
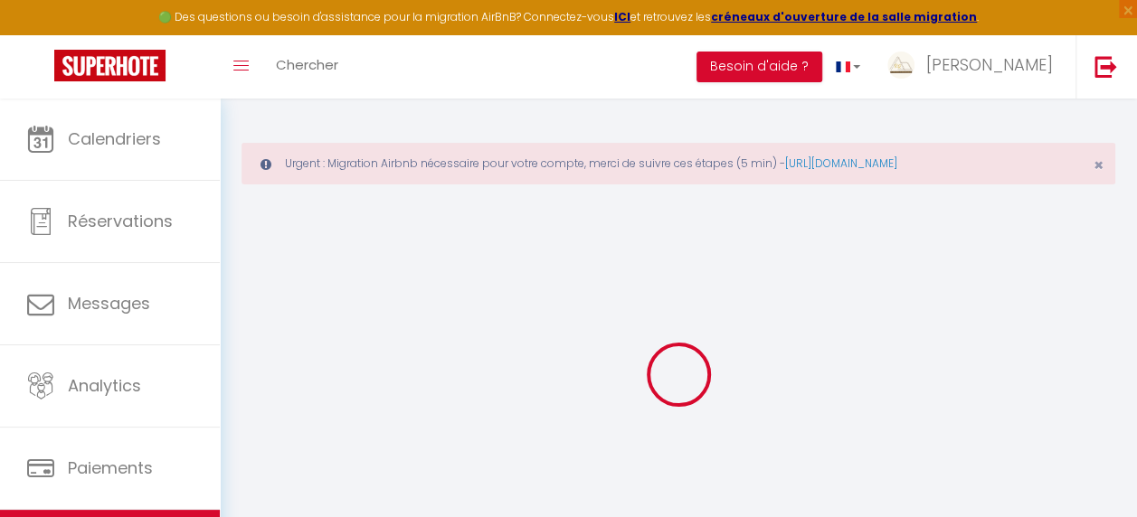
checkbox input "false"
type input "0"
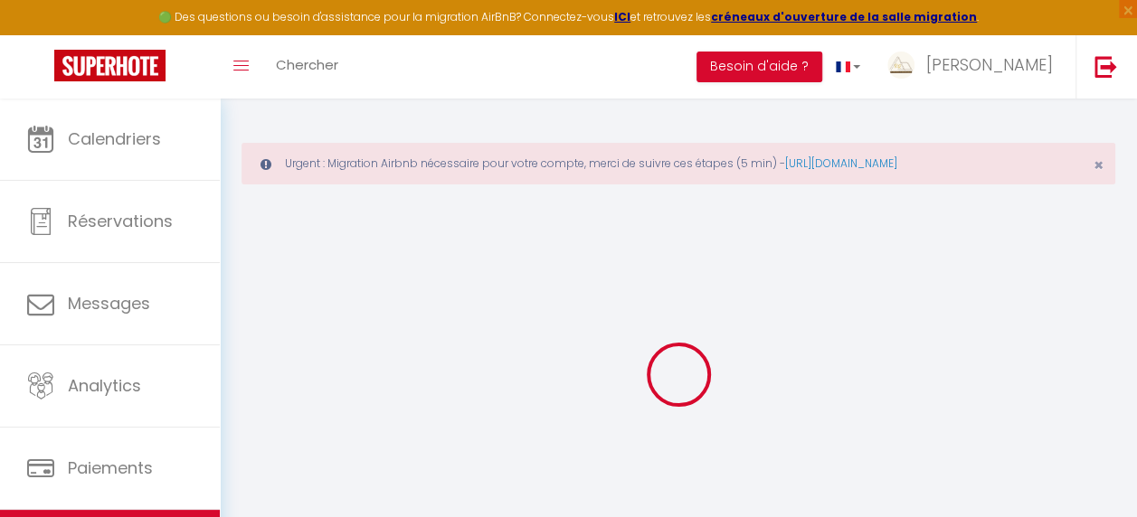
type input "0"
select select
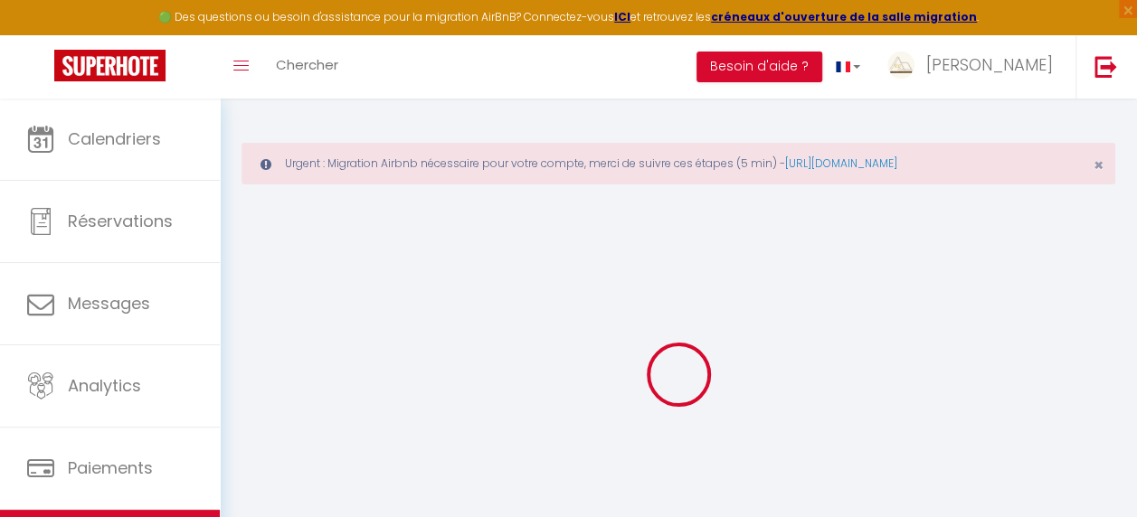
select select
checkbox input "false"
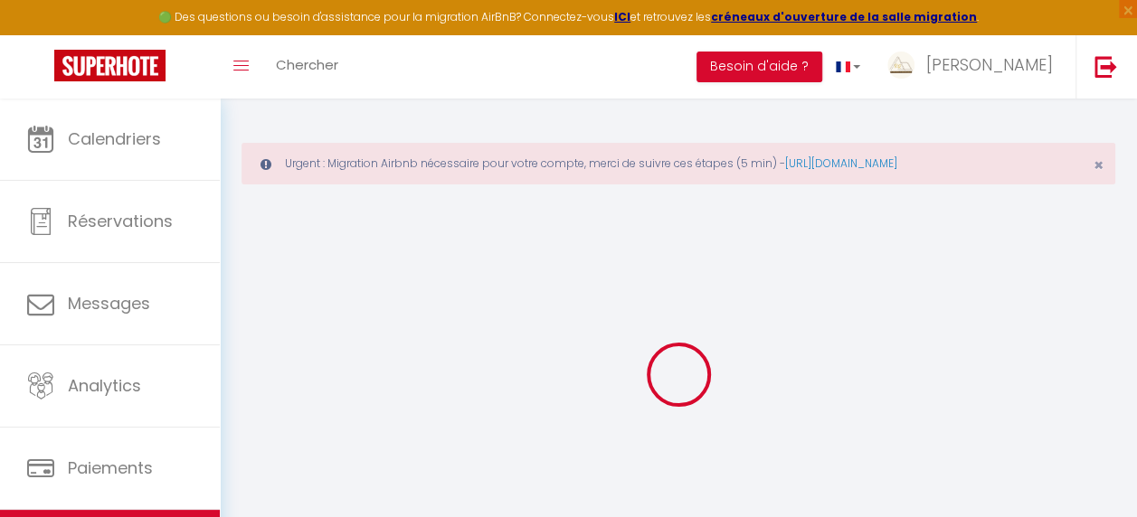
select select
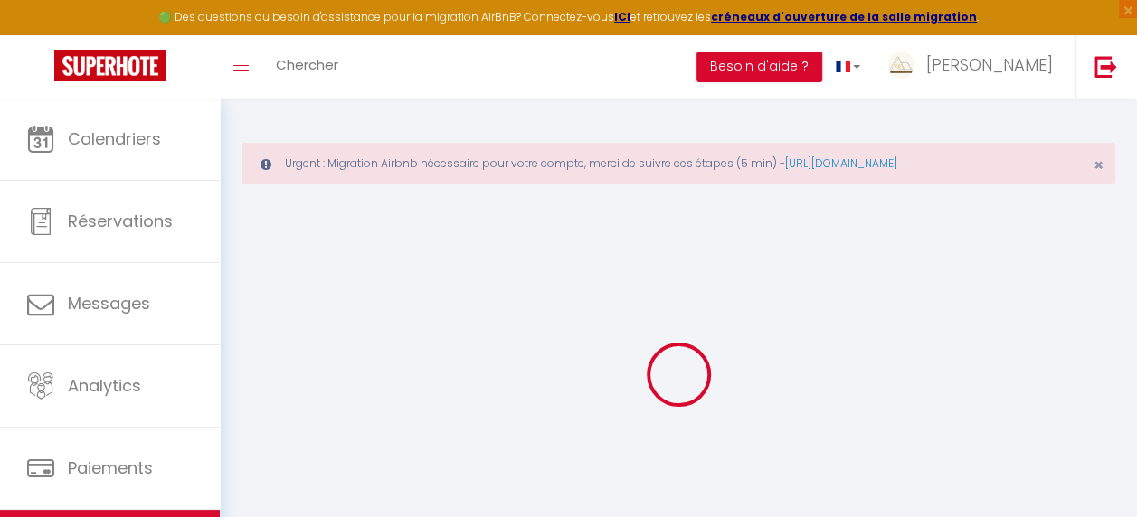
checkbox input "false"
select select "villa"
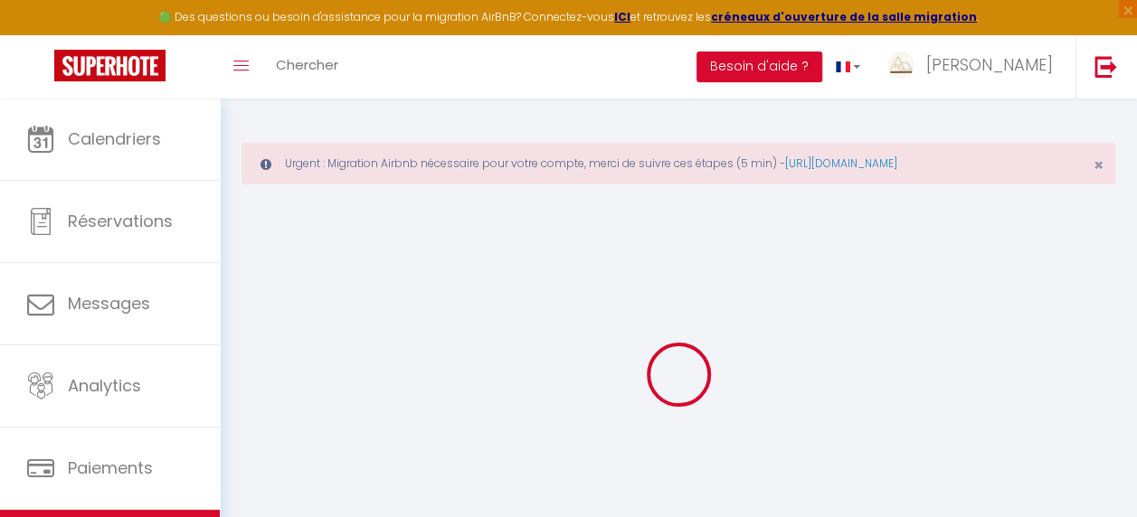
checkbox input "false"
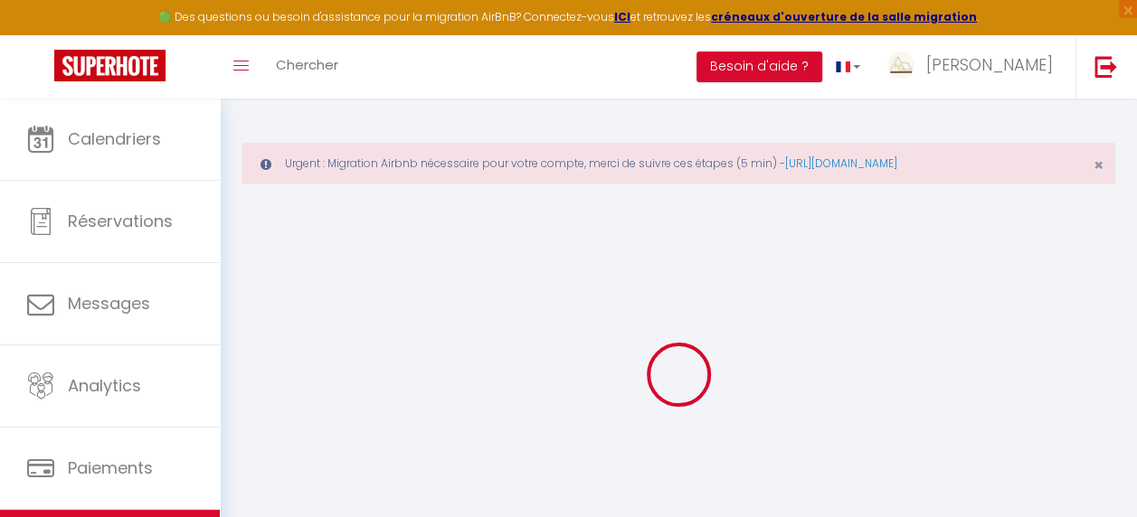
checkbox input "false"
select select "18:00"
select select
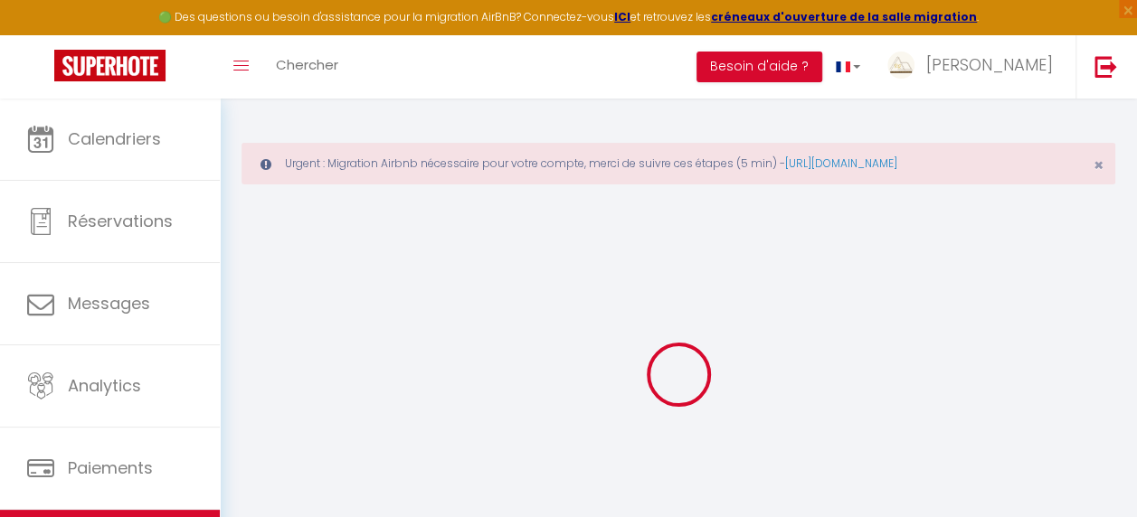
select select "10:00"
select select "30"
select select "120"
select select
checkbox input "false"
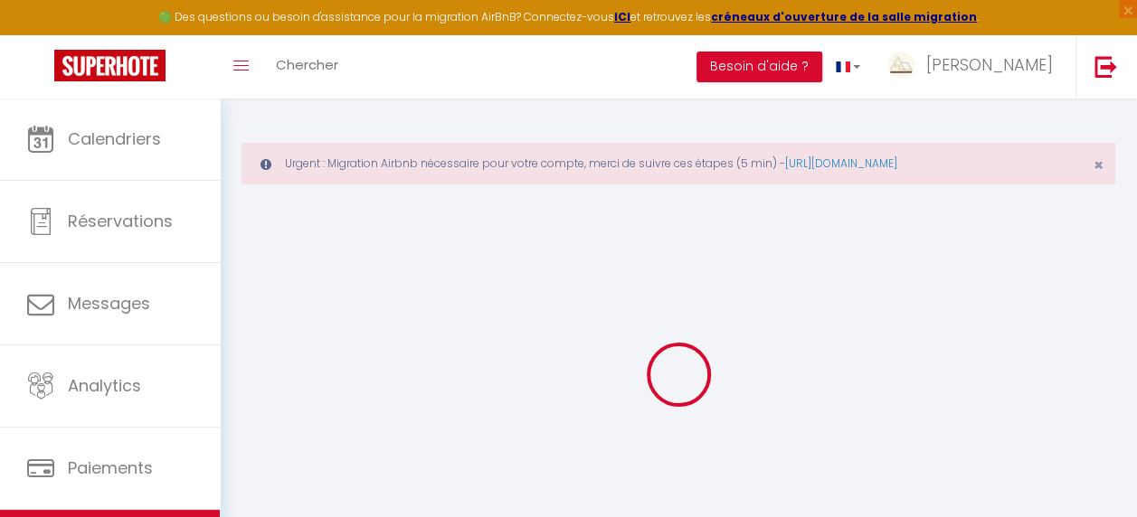
checkbox input "false"
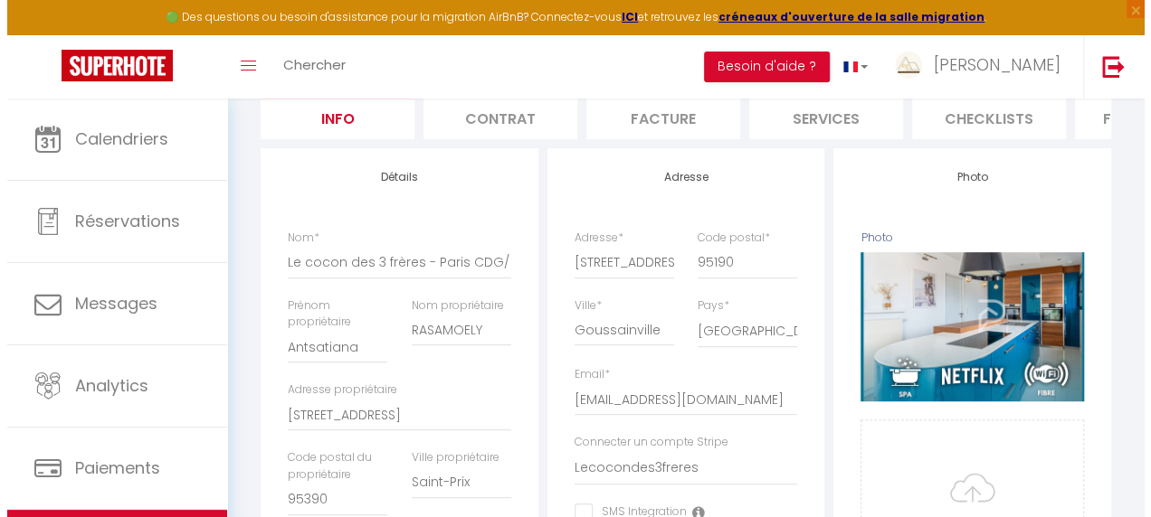
scroll to position [80, 0]
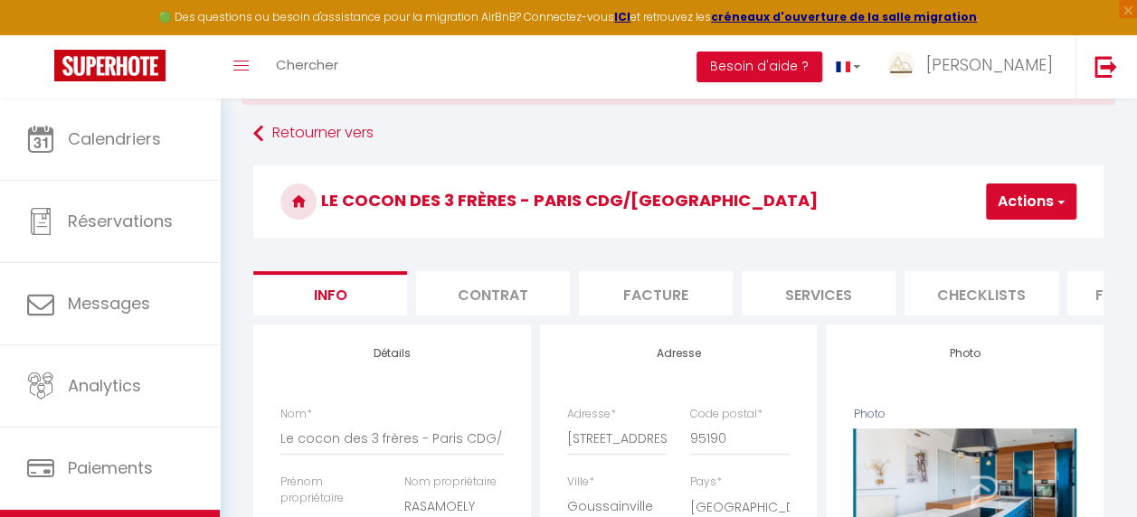
click at [1008, 208] on button "Actions" at bounding box center [1031, 202] width 90 height 36
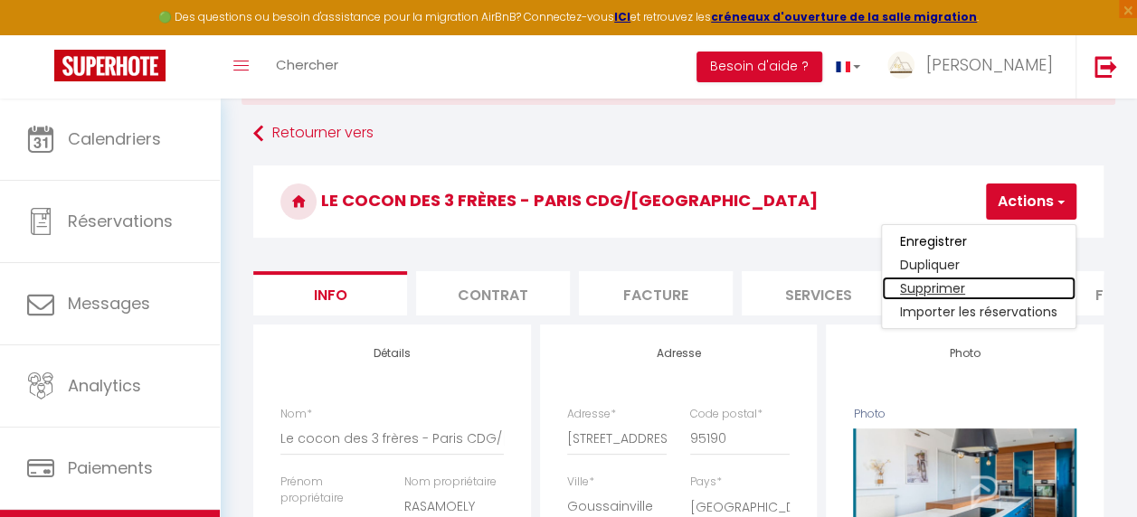
click at [927, 287] on link "Supprimer" at bounding box center [979, 289] width 194 height 24
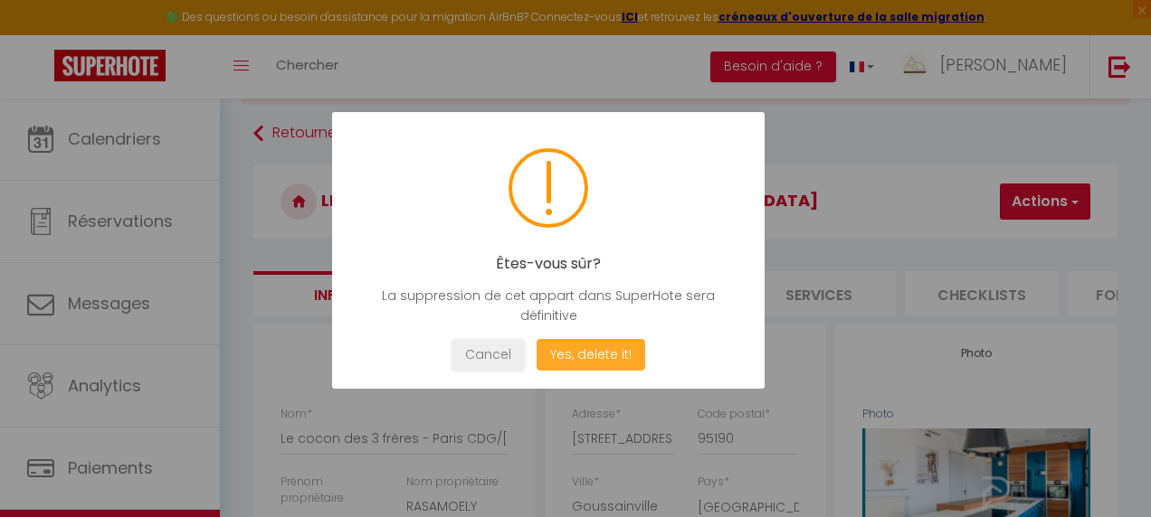
click at [585, 355] on button "Yes, delete it!" at bounding box center [590, 355] width 109 height 32
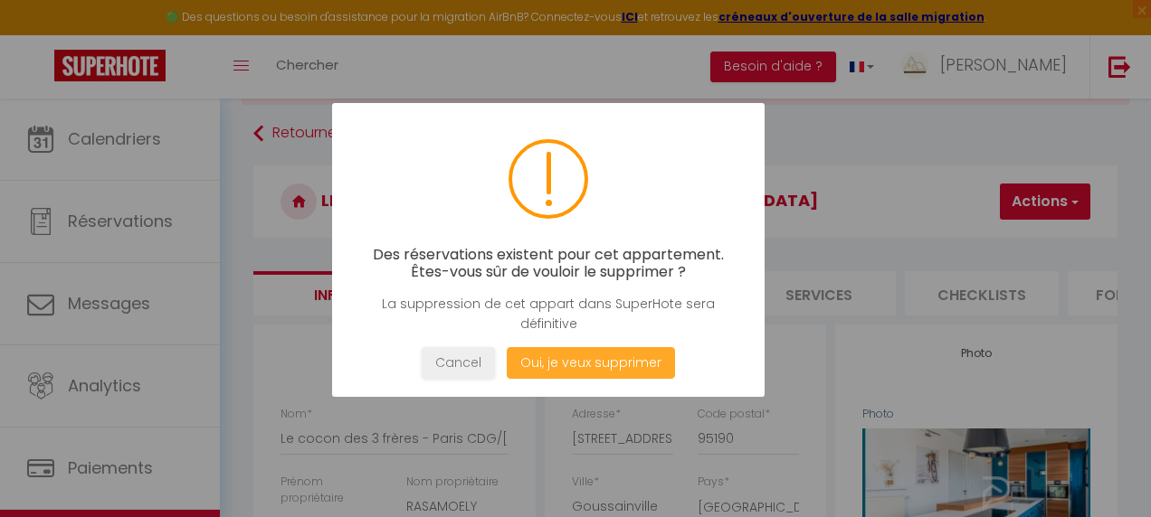
click at [565, 370] on button "Oui, je veux supprimer" at bounding box center [591, 363] width 168 height 32
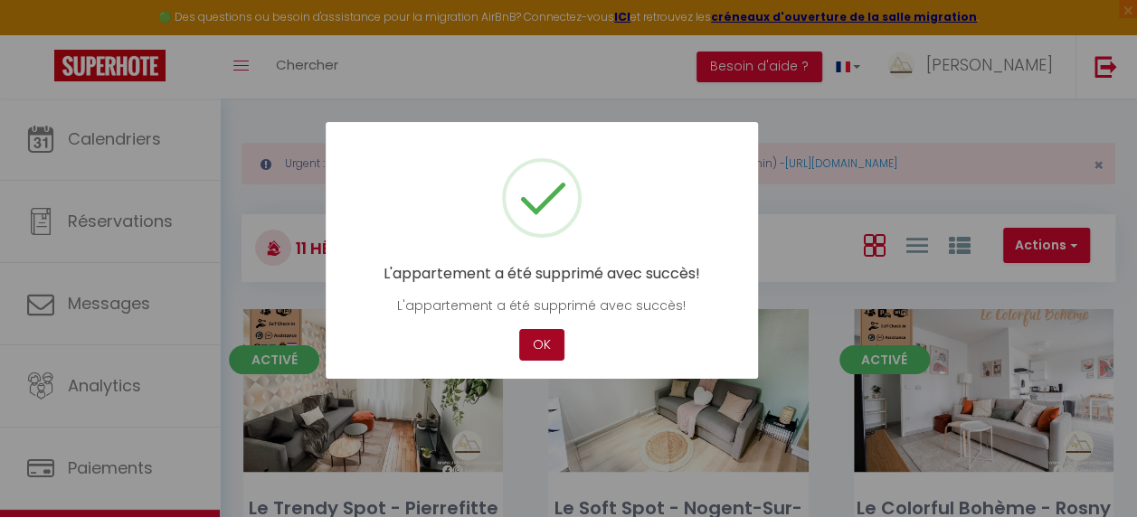
click at [540, 342] on button "OK" at bounding box center [541, 345] width 45 height 32
